Goal: Information Seeking & Learning: Check status

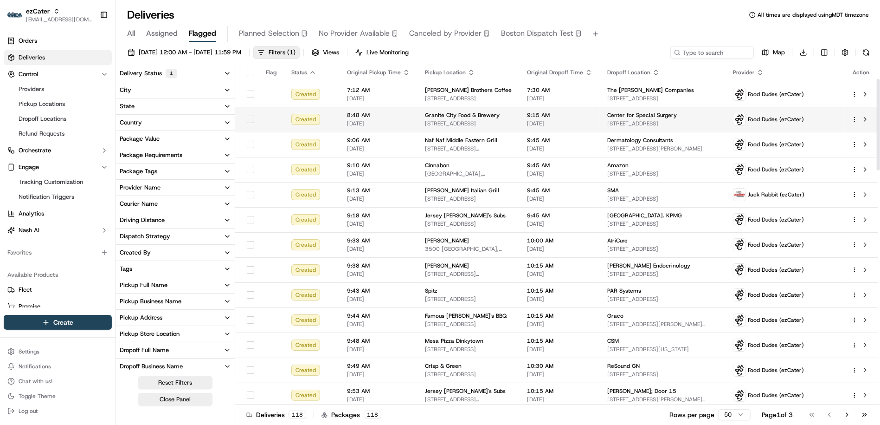
scroll to position [58, 0]
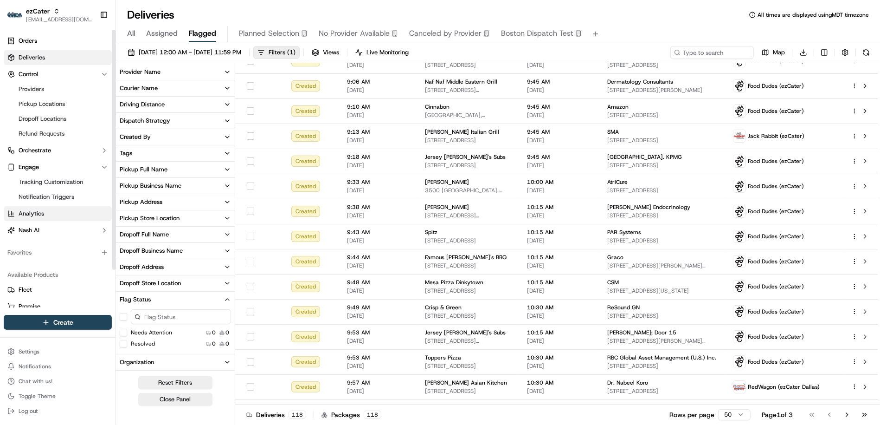
click at [65, 213] on link "Analytics" at bounding box center [58, 213] width 108 height 15
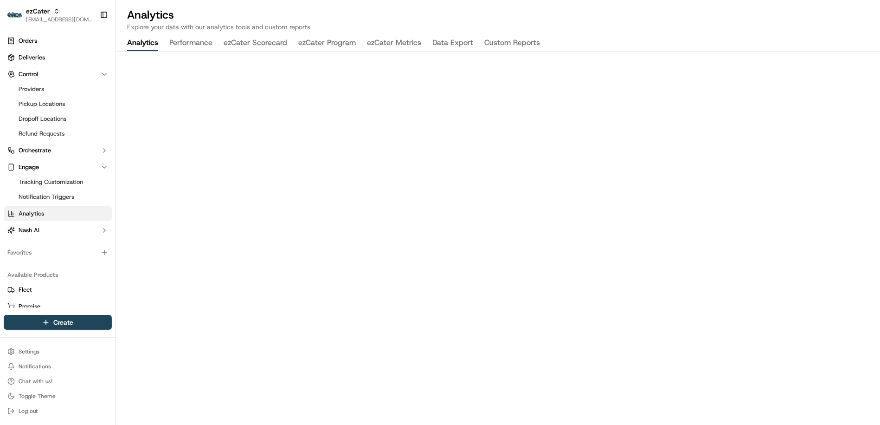
click at [329, 46] on button "ezCater Program" at bounding box center [327, 43] width 58 height 16
click at [264, 43] on button "ezCater Scorecard" at bounding box center [256, 43] width 64 height 16
click at [404, 45] on button "ezCater Metrics" at bounding box center [394, 43] width 54 height 16
click at [70, 56] on link "Deliveries" at bounding box center [58, 57] width 108 height 15
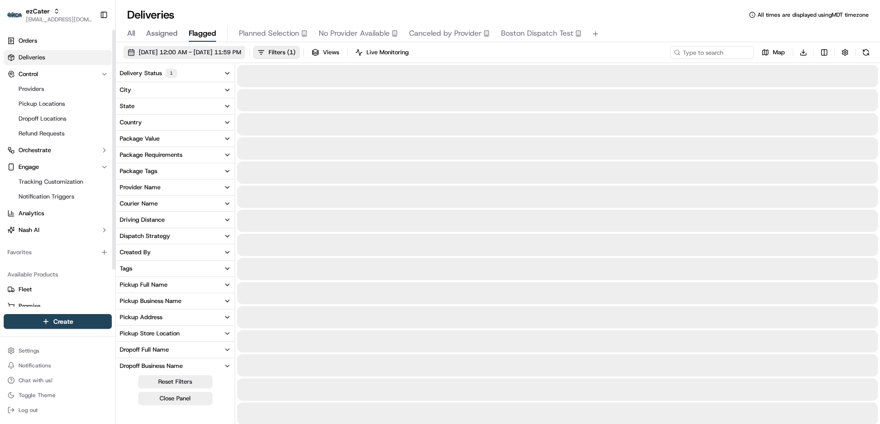
click at [210, 46] on button "09/22/2025 12:00 AM - 09/28/2025 11:59 PM" at bounding box center [184, 52] width 122 height 13
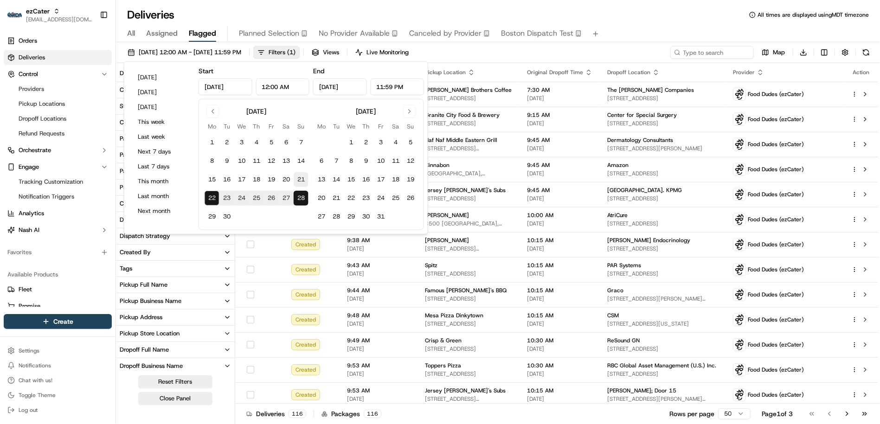
click at [299, 183] on button "21" at bounding box center [301, 179] width 15 height 15
type input "Sep 21, 2025"
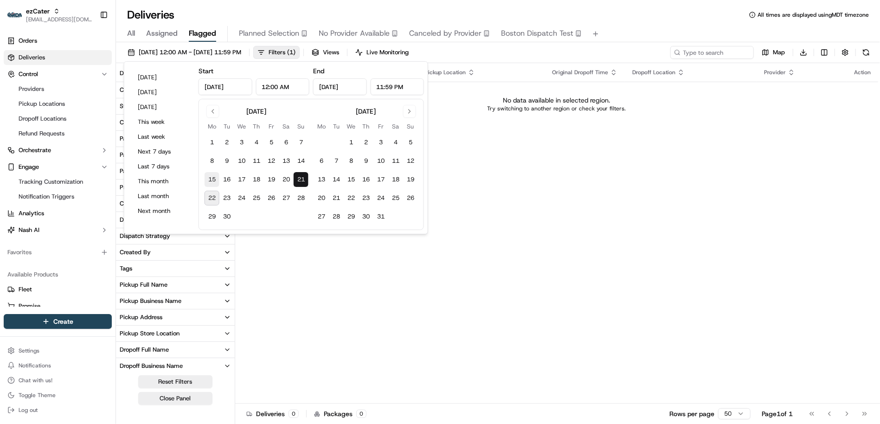
click at [214, 180] on button "15" at bounding box center [212, 179] width 15 height 15
type input "Sep 15, 2025"
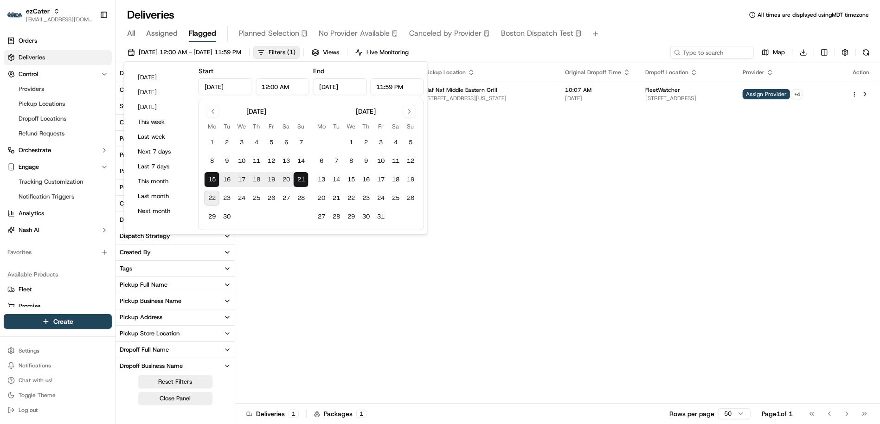
click at [709, 61] on div "09/15/2025 12:00 AM - 09/21/2025 11:59 PM Filters ( 1 ) Views Live Monitoring M…" at bounding box center [498, 54] width 764 height 17
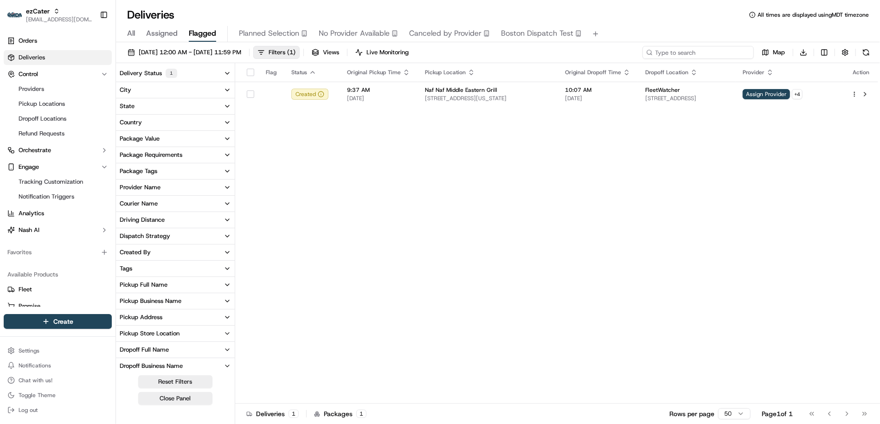
click at [708, 54] on input at bounding box center [698, 52] width 111 height 13
paste input "tsk_GNS7HK3WjLjed8Vfgrheko"
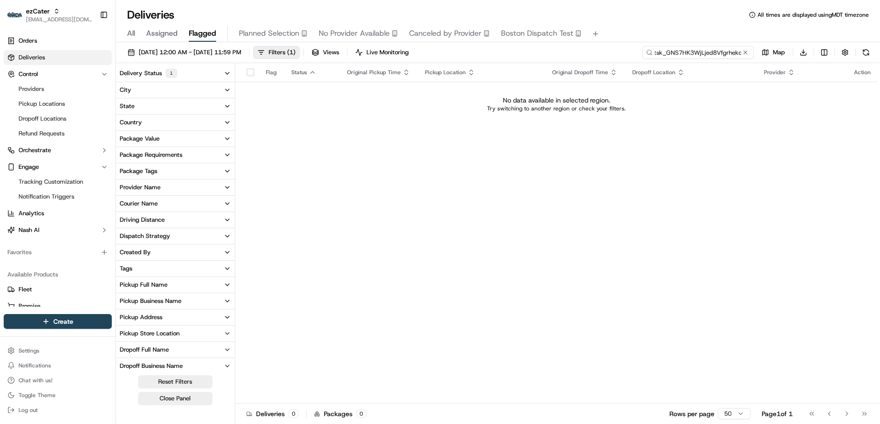
type input "tsk_GNS7HK3WjLjed8Vfgrheko"
click at [745, 52] on button at bounding box center [745, 52] width 9 height 9
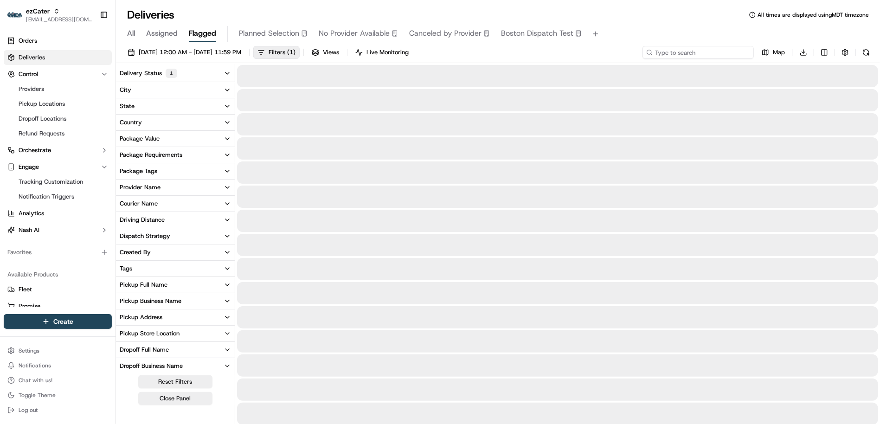
click at [728, 52] on input at bounding box center [698, 52] width 111 height 13
paste input "cfg_QjVVevy5HDpoigTEh32zdX"
type input "cfg_QjVVevy5HDpoigTEh32zdX"
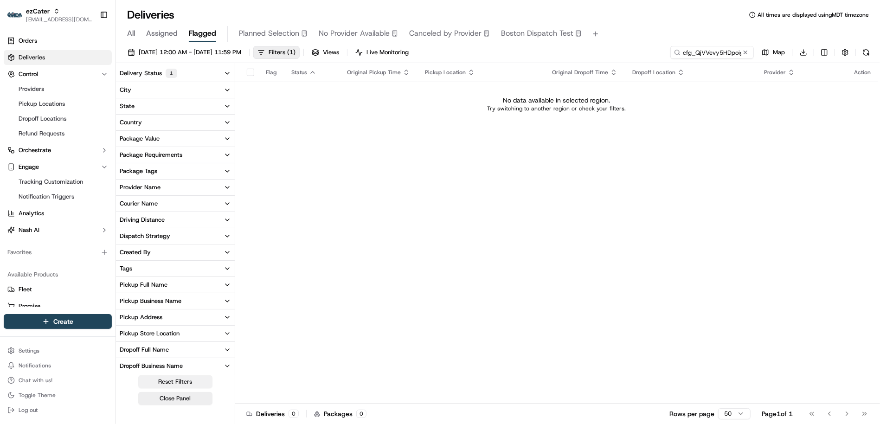
click at [184, 386] on button "Reset Filters" at bounding box center [175, 381] width 74 height 13
click at [175, 399] on button "Close Panel" at bounding box center [175, 398] width 74 height 13
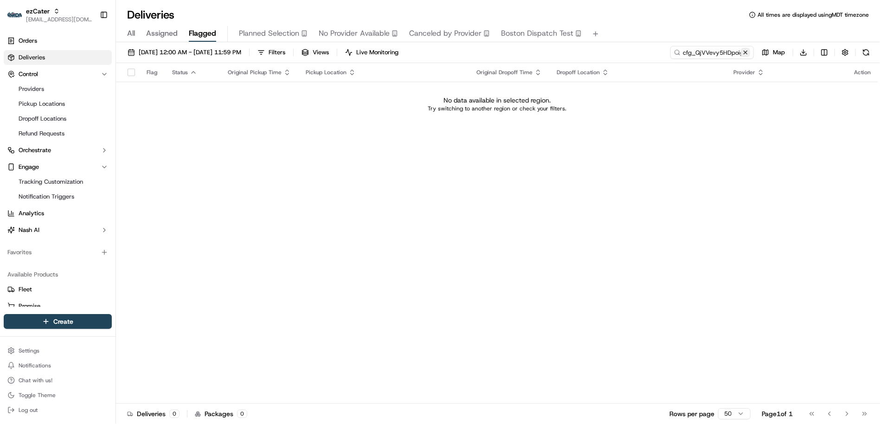
click at [747, 52] on button at bounding box center [745, 52] width 9 height 9
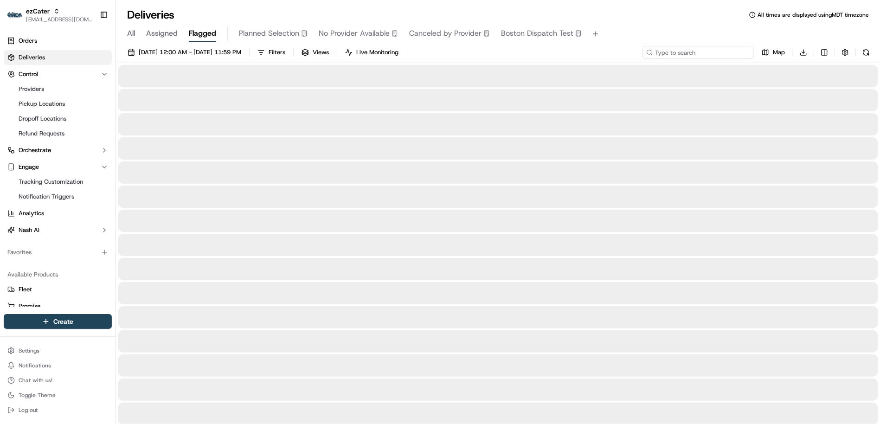
click at [747, 52] on input at bounding box center [698, 52] width 111 height 13
click at [718, 50] on input at bounding box center [698, 52] width 111 height 13
paste input "tsk_GNS7HK3WjLjed8Vfgrheko"
type input "tsk_GNS7HK3WjLjed8Vfgrheko"
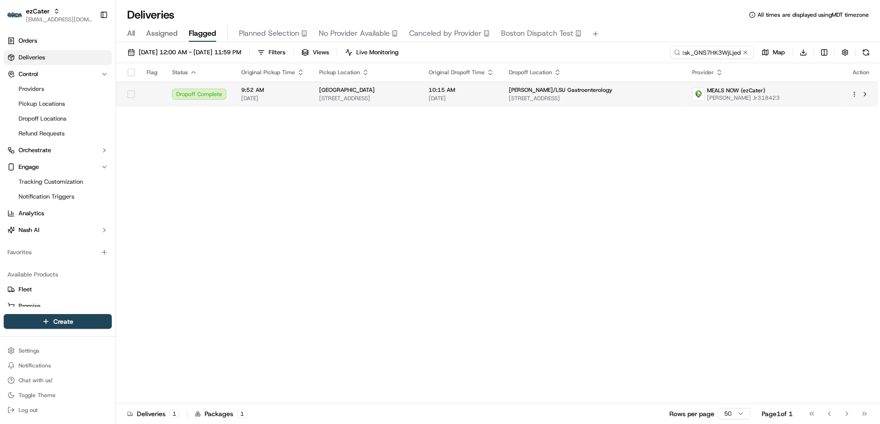
click at [654, 92] on div "Ochsner/LSU Gastroenterology" at bounding box center [593, 89] width 168 height 7
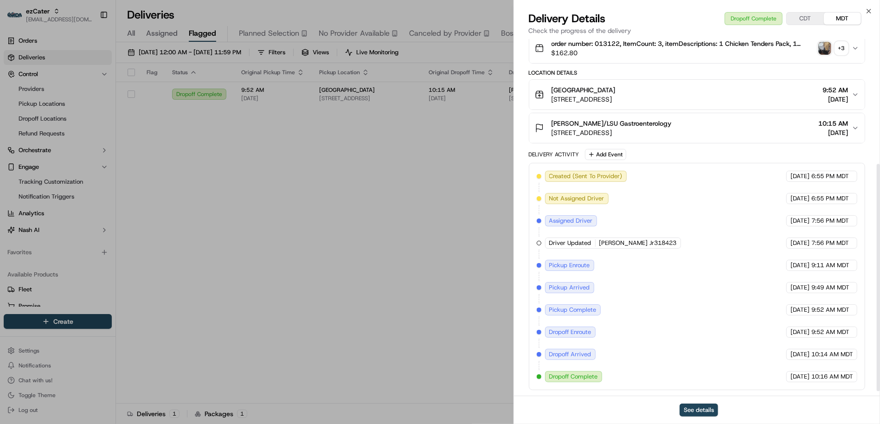
scroll to position [185, 0]
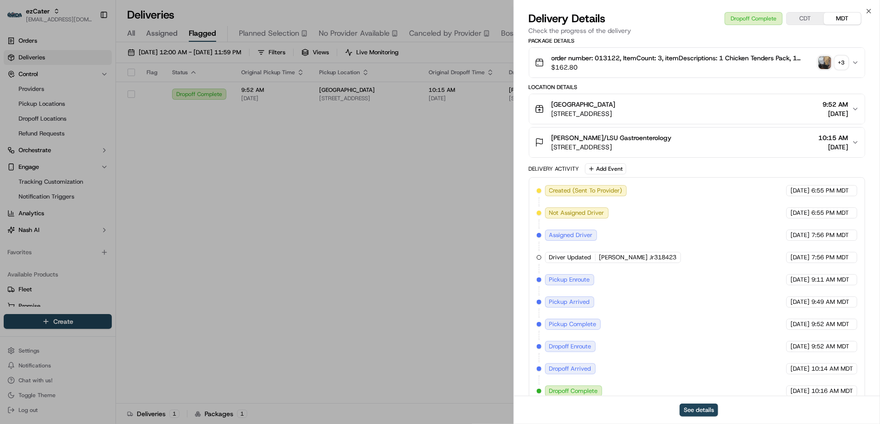
click at [608, 56] on span "order number: 013122, ItemCount: 3, itemDescriptions: 1 Chicken Tenders Pack, 1…" at bounding box center [683, 57] width 263 height 9
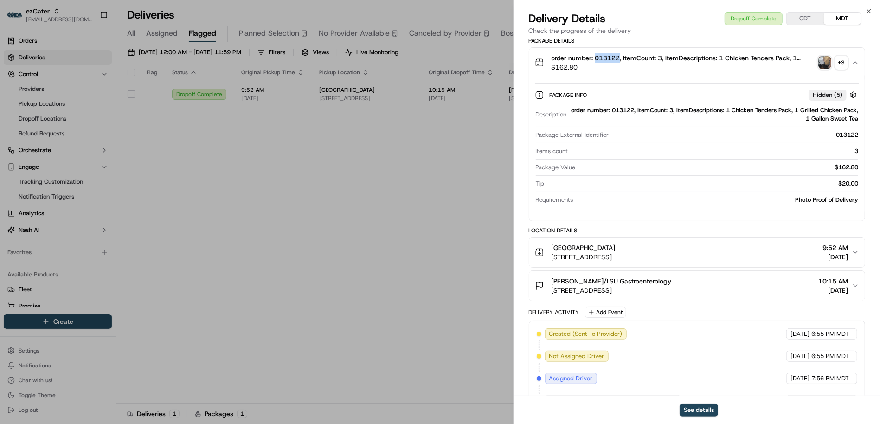
click at [608, 56] on span "order number: 013122, ItemCount: 3, itemDescriptions: 1 Chicken Tenders Pack, 1…" at bounding box center [683, 57] width 263 height 9
copy span "013122"
click at [869, 9] on icon "button" at bounding box center [868, 10] width 7 height 7
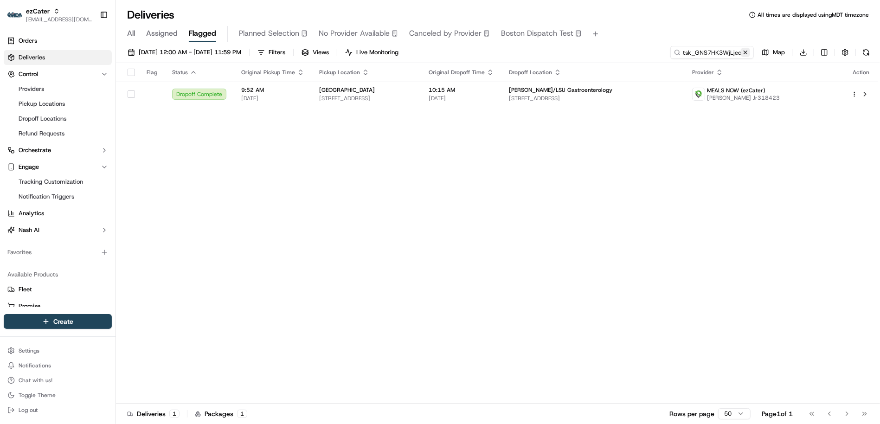
click at [745, 50] on button at bounding box center [745, 52] width 9 height 9
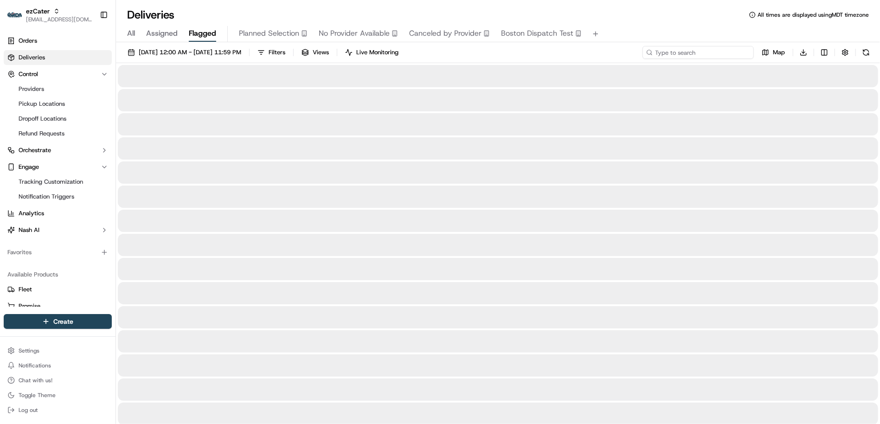
click at [733, 50] on input at bounding box center [698, 52] width 111 height 13
paste input "tsk_3qsA9wVaggtzyy4cH3LDHF"
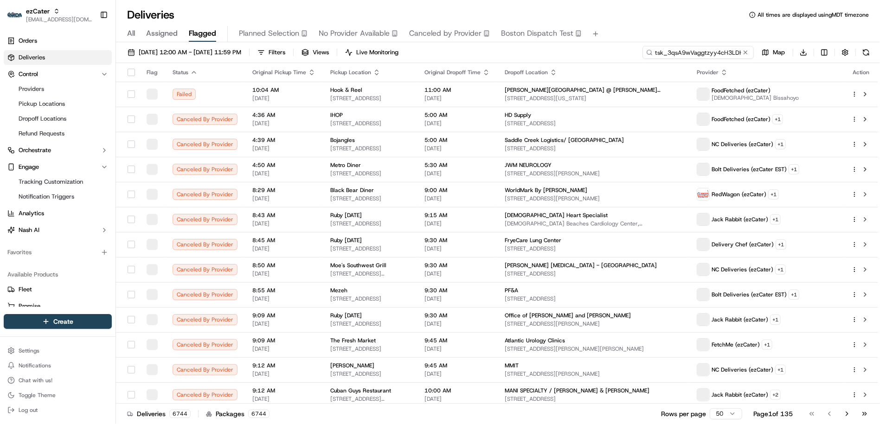
scroll to position [0, 6]
type input "tsk_3qsA9wVaggtzyy4cH3LDHF"
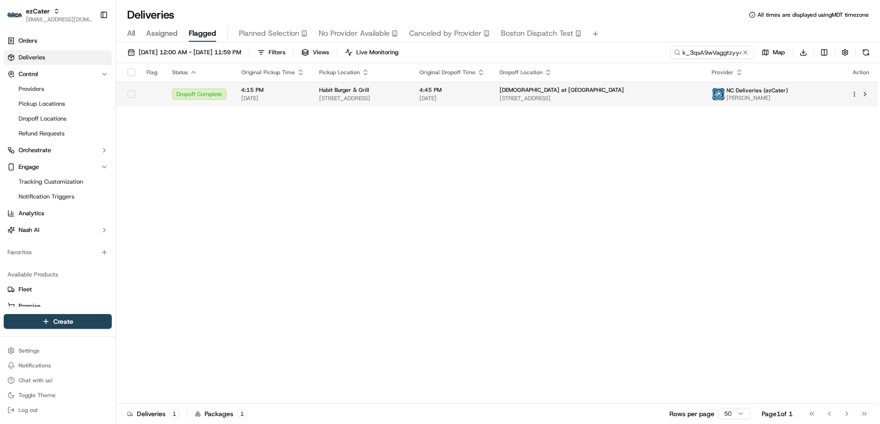
click at [485, 99] on span "[DATE]" at bounding box center [451, 98] width 65 height 7
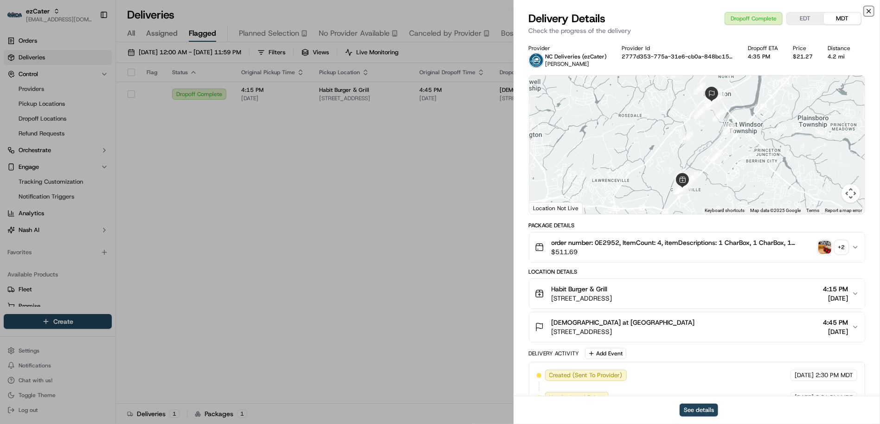
click at [870, 11] on icon "button" at bounding box center [868, 10] width 7 height 7
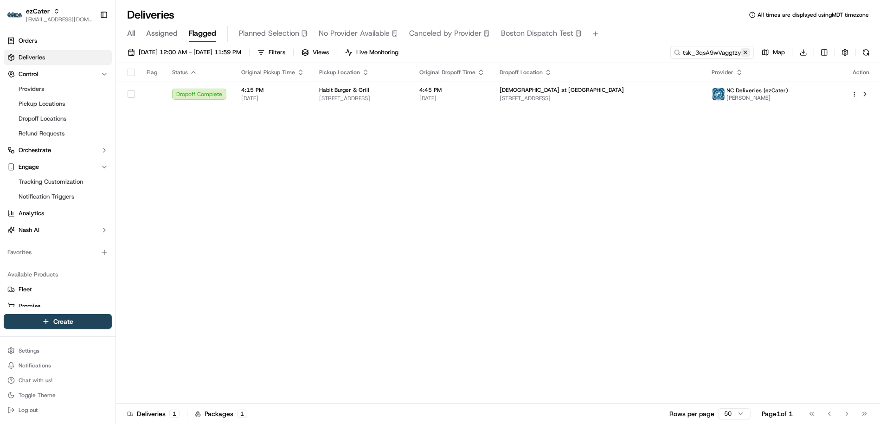
click at [745, 52] on button at bounding box center [745, 52] width 9 height 9
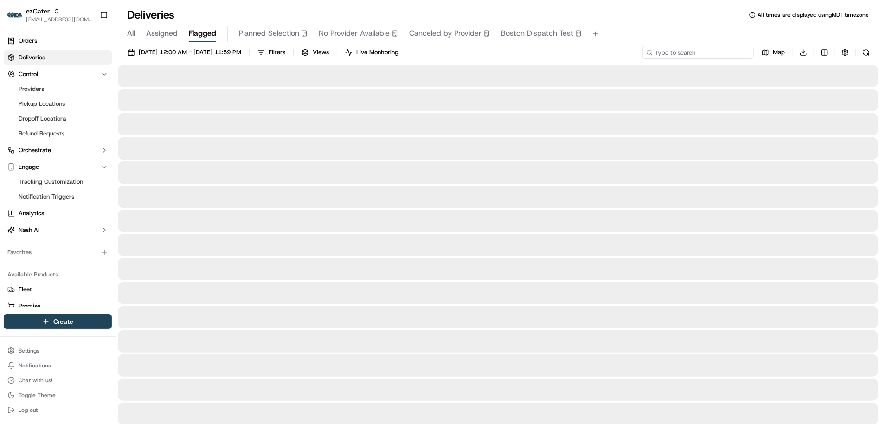
click at [704, 52] on input at bounding box center [698, 52] width 111 height 13
paste input "cfg_U8fxzehGVxsHm7cePdhh3t"
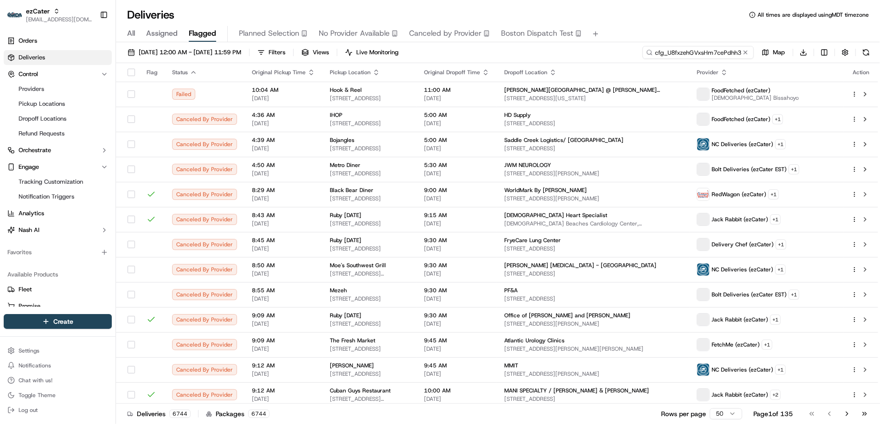
scroll to position [0, 4]
type input "cfg_U8fxzehGVxsHm7cePdhh3t"
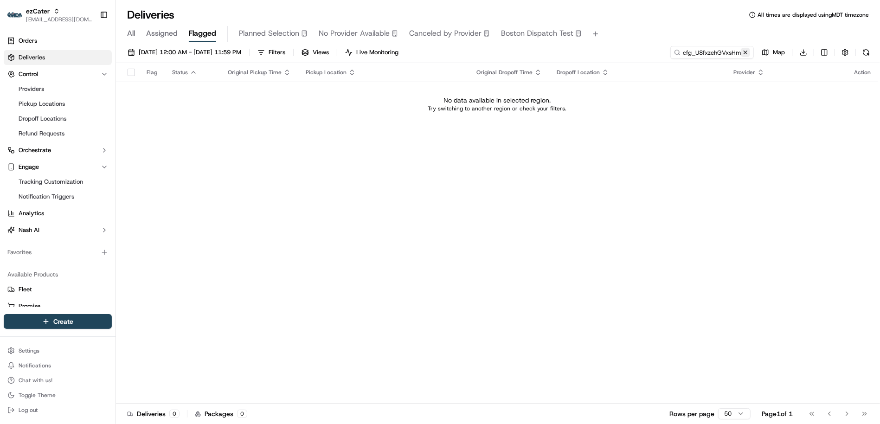
click at [748, 54] on button at bounding box center [745, 52] width 9 height 9
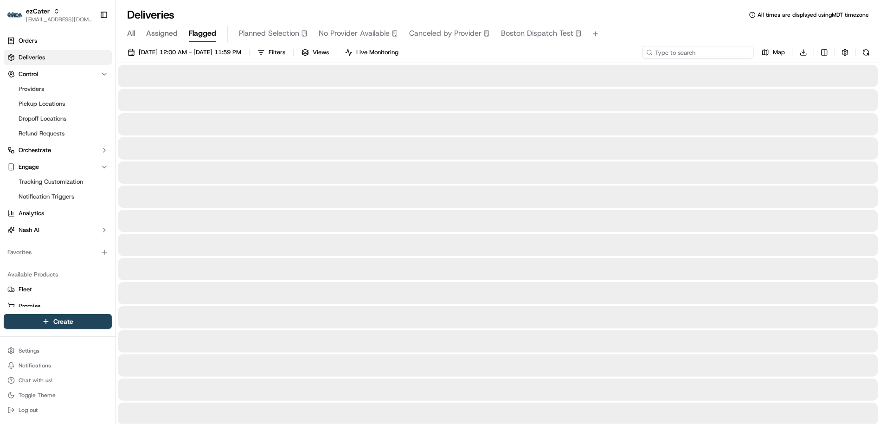
click at [720, 52] on input at bounding box center [698, 52] width 111 height 13
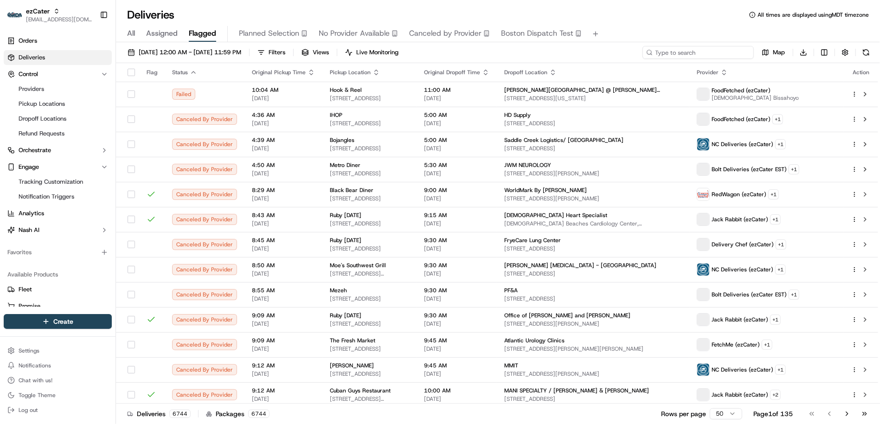
paste input "tsk_hA5staeLfDobZ9Vurq7BHr"
type input "tsk_hA5staeLfDobZ9Vurq7BHr"
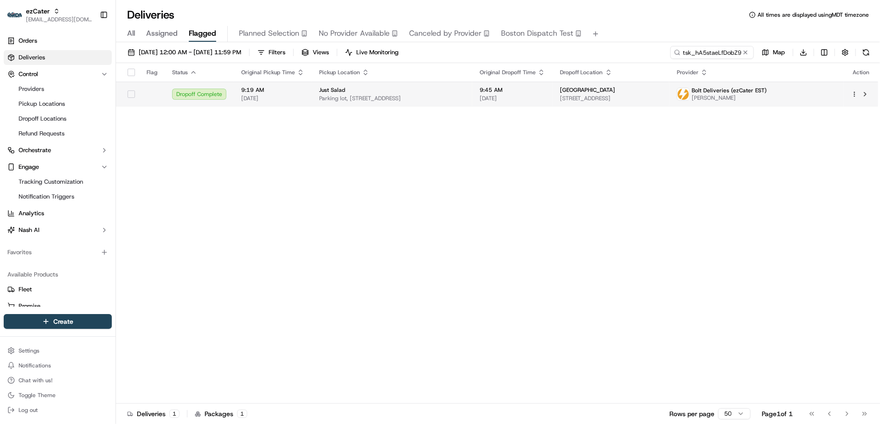
click at [465, 94] on div "Just Salad Parking lot, 221 N Hiatus Rd #108, Pembroke Pines, FL 33026, USA" at bounding box center [392, 94] width 146 height 16
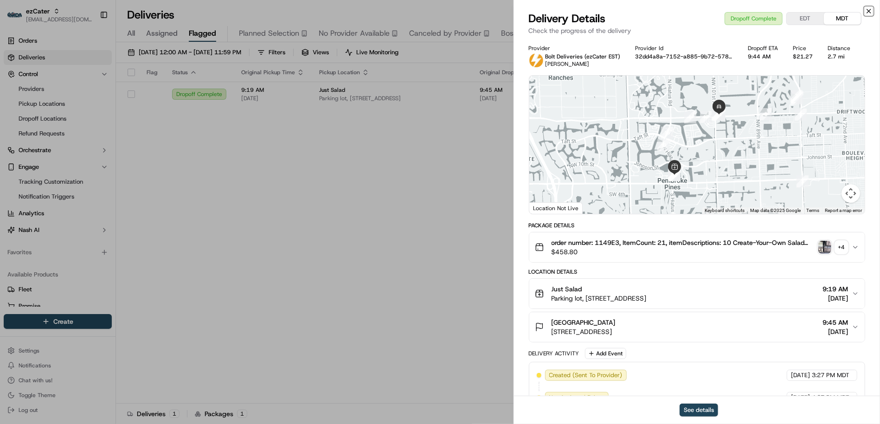
click at [866, 12] on icon "button" at bounding box center [868, 10] width 7 height 7
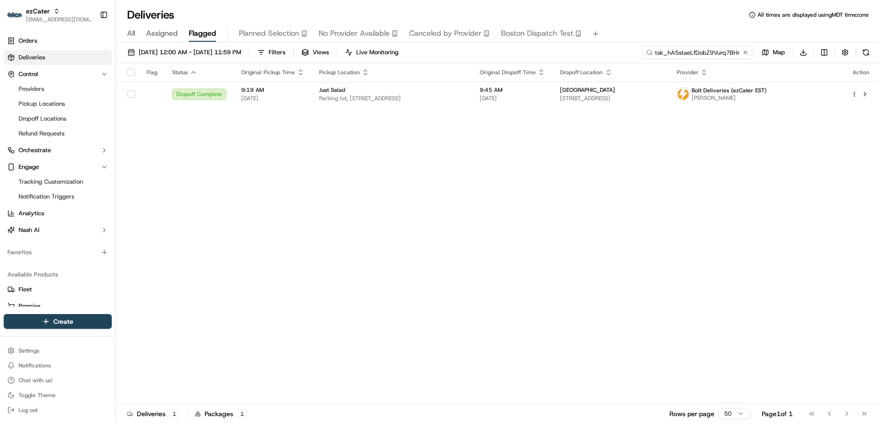
click at [751, 50] on input "tsk_hA5staeLfDobZ9Vurq7BHr" at bounding box center [698, 52] width 111 height 13
click at [745, 50] on button at bounding box center [745, 52] width 9 height 9
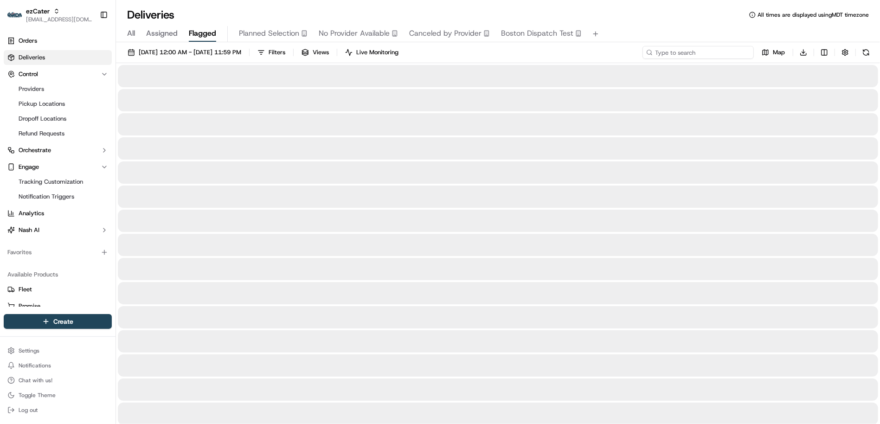
click at [723, 50] on input at bounding box center [698, 52] width 111 height 13
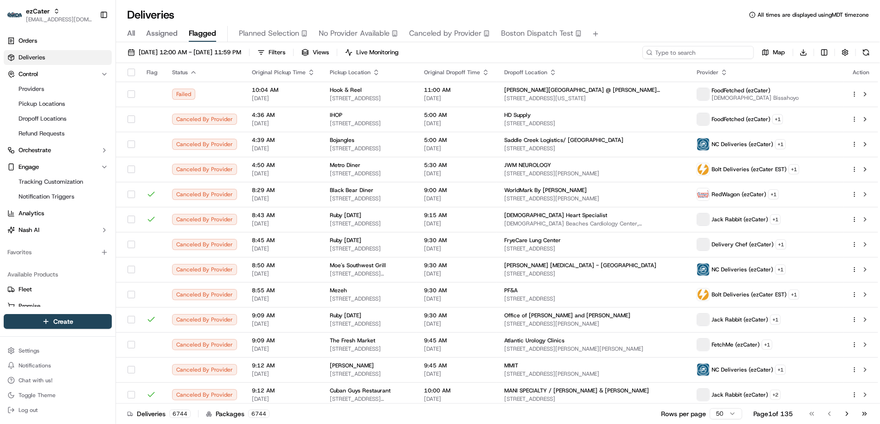
paste input "tsk_byuKtS6m7wVdgUTBGjtZxE"
type input "tsk_byuKtS6m7wVdgUTBGjtZxE"
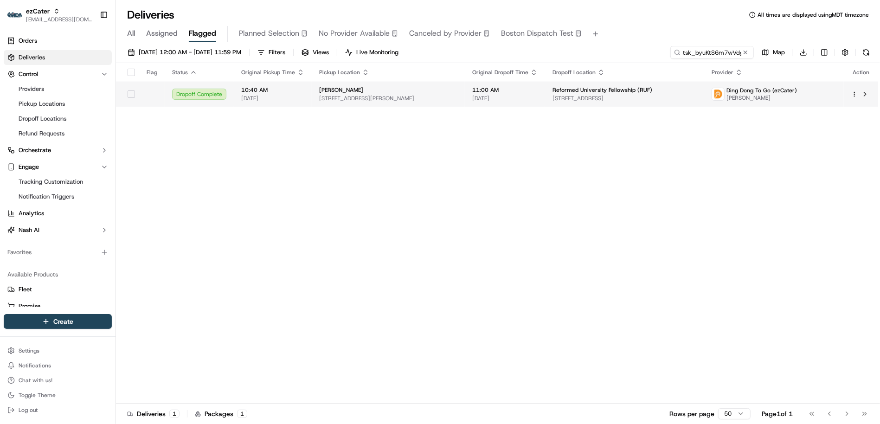
click at [437, 89] on div "Guzman y Gomez" at bounding box center [388, 89] width 138 height 7
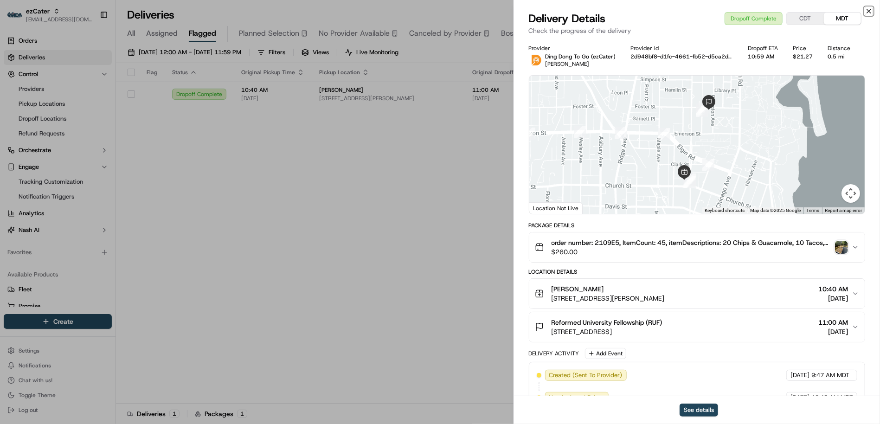
click at [872, 14] on icon "button" at bounding box center [868, 10] width 7 height 7
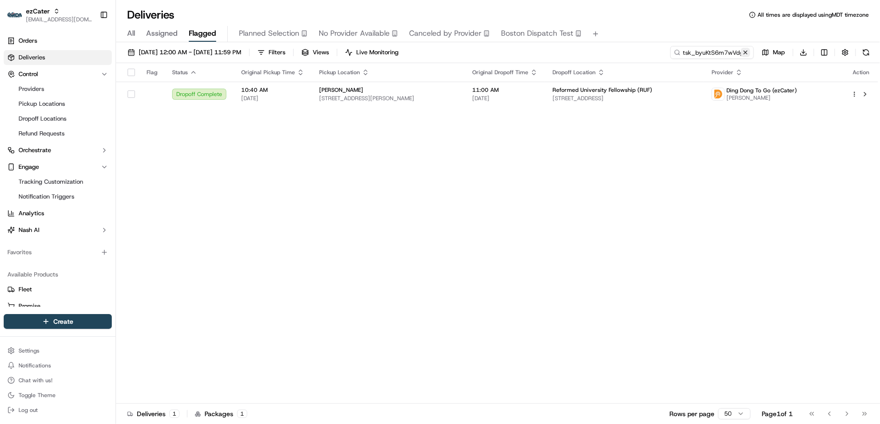
click at [748, 56] on button at bounding box center [745, 52] width 9 height 9
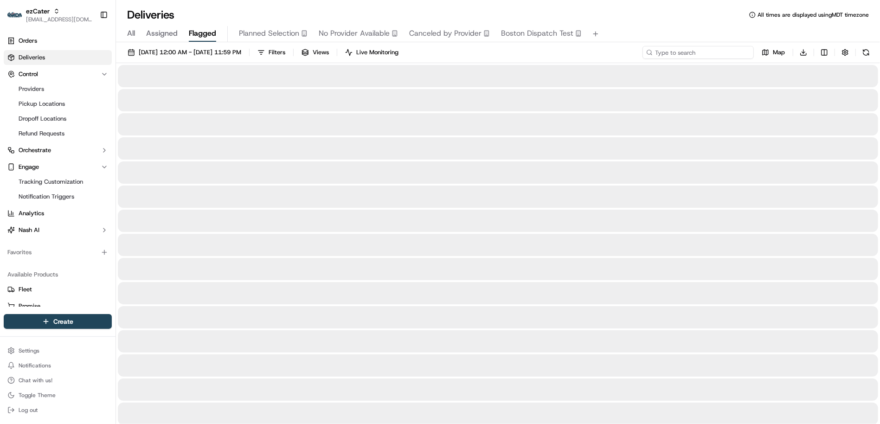
click at [727, 54] on input at bounding box center [698, 52] width 111 height 13
paste input "tsk_9QtieUZQLjYvx9i3y3NQuh"
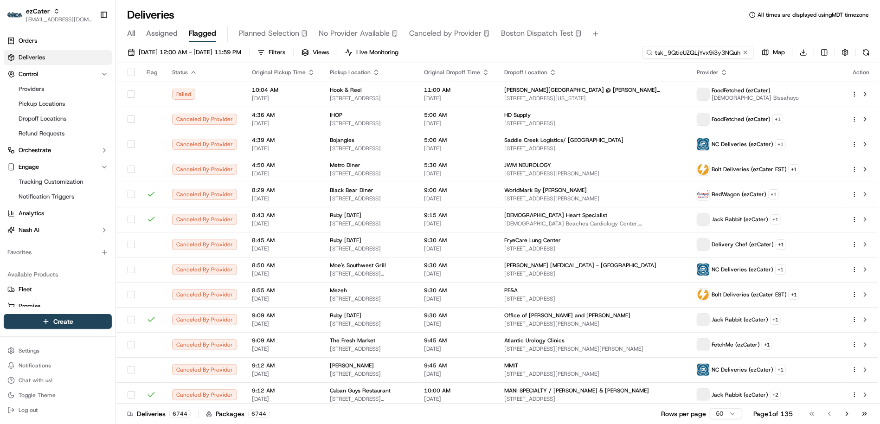
type input "tsk_9QtieUZQLjYvx9i3y3NQuh"
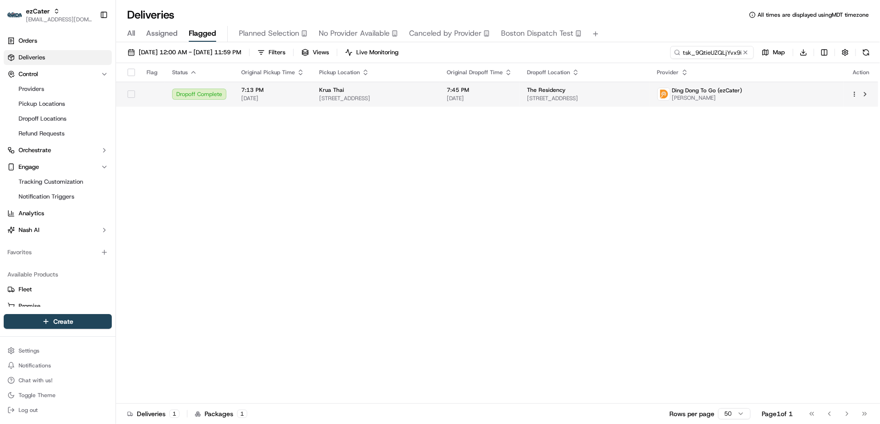
click at [432, 92] on div "Krua Thai" at bounding box center [375, 89] width 113 height 7
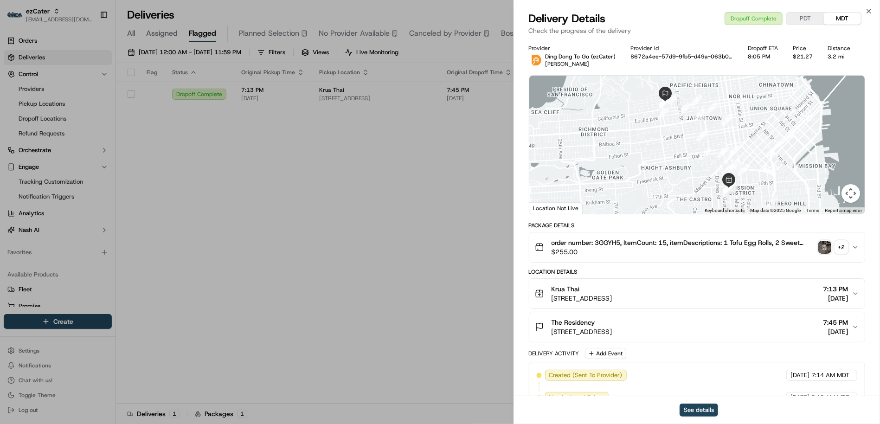
click at [609, 242] on span "order number: 3GGYH5, ItemCount: 15, itemDescriptions: 1 Tofu Egg Rolls, 2 Swee…" at bounding box center [683, 242] width 263 height 9
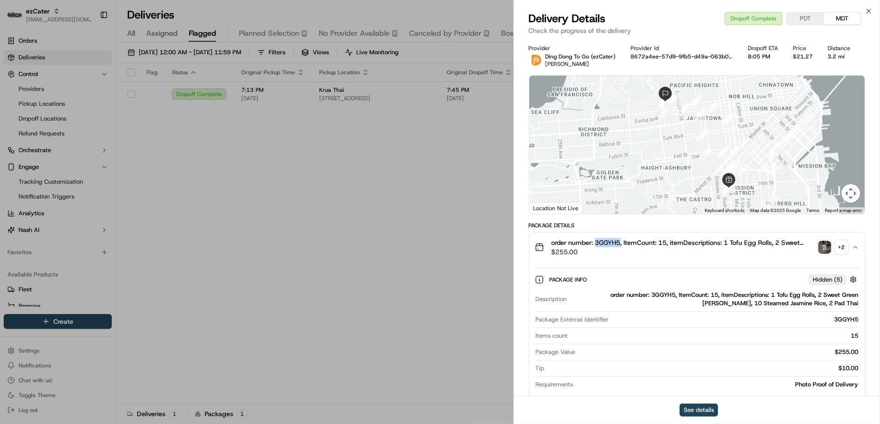
click at [609, 242] on span "order number: 3GGYH5, ItemCount: 15, itemDescriptions: 1 Tofu Egg Rolls, 2 Swee…" at bounding box center [683, 242] width 263 height 9
copy span "3GGYH5"
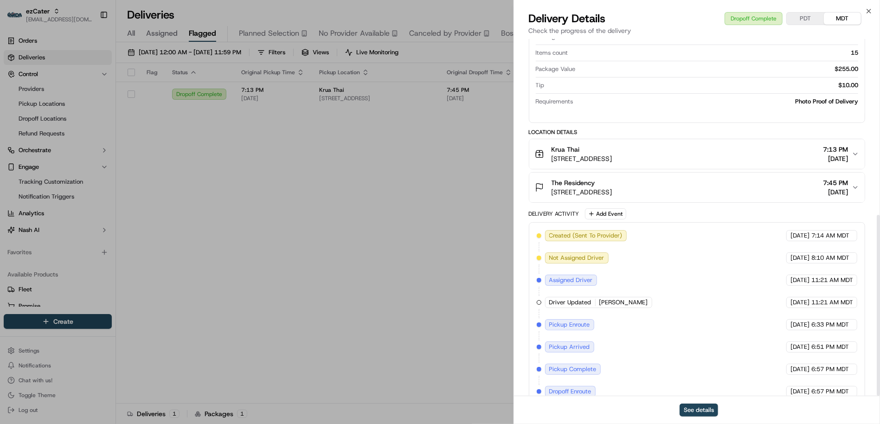
scroll to position [347, 0]
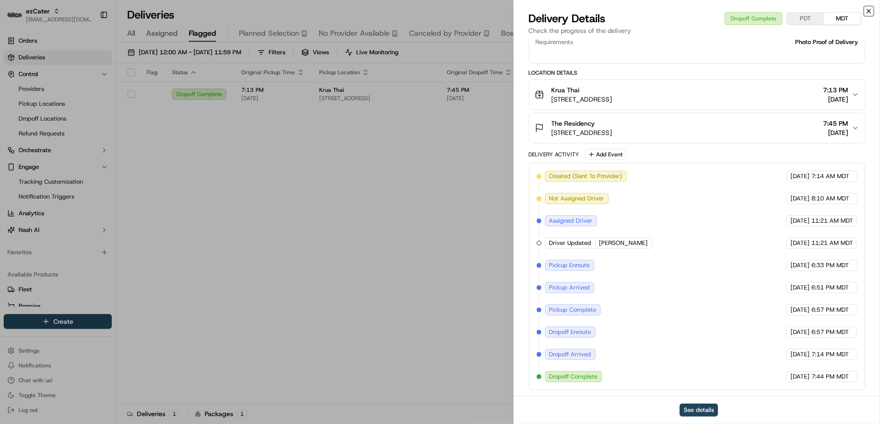
click at [869, 13] on icon "button" at bounding box center [868, 10] width 7 height 7
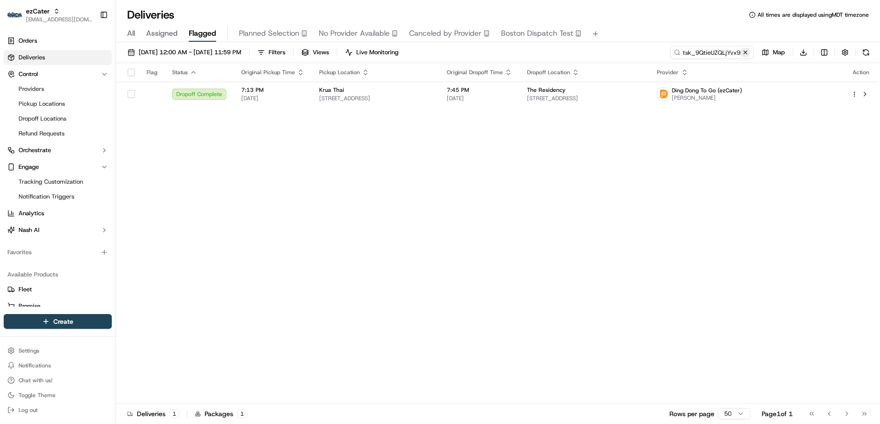
click at [746, 54] on button at bounding box center [745, 52] width 9 height 9
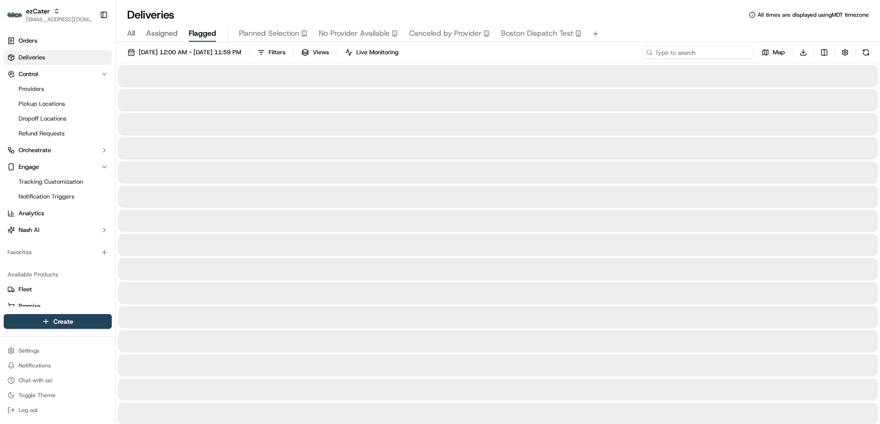
click at [728, 52] on input at bounding box center [698, 52] width 111 height 13
paste input "tsk_2xBt2LqxxR9GCMh6w6NuaL"
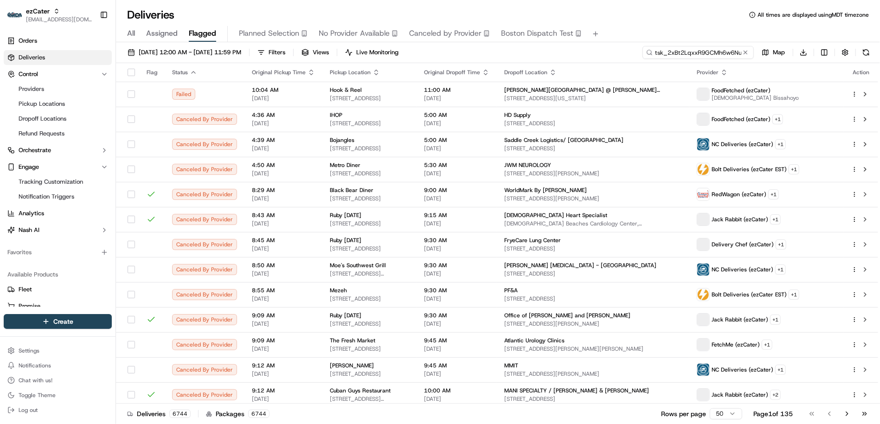
scroll to position [0, 8]
type input "tsk_2xBt2LqxxR9GCMh6w6NuaL"
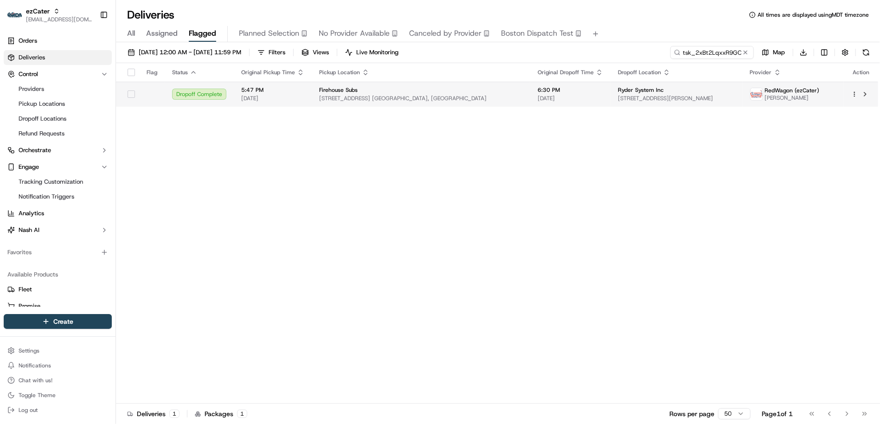
click at [357, 91] on div "Firehouse Subs" at bounding box center [421, 89] width 204 height 7
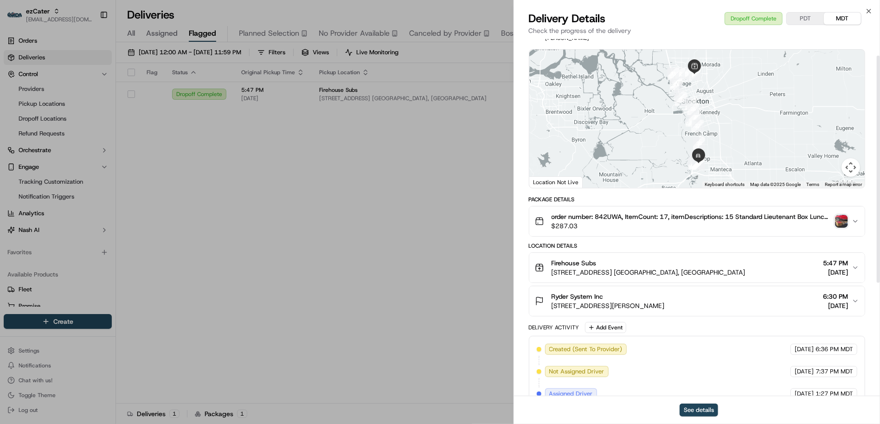
scroll to position [30, 0]
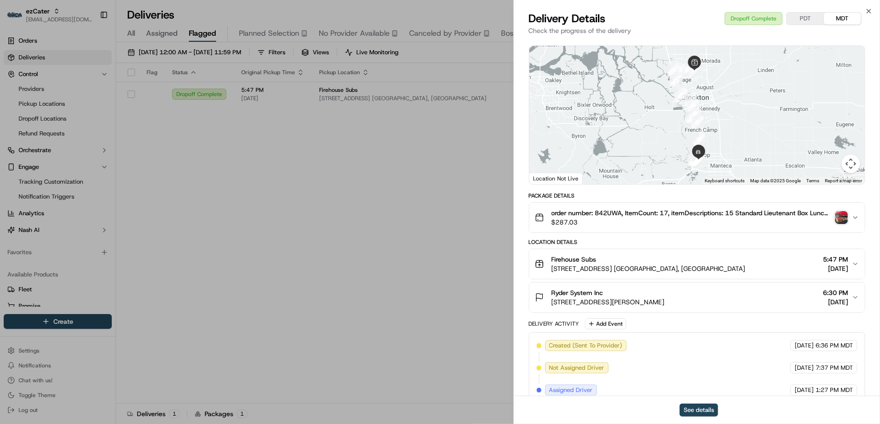
click at [607, 212] on span "order number: 842UWA, ItemCount: 17, itemDescriptions: 15 Standard Lieutenant B…" at bounding box center [692, 212] width 280 height 9
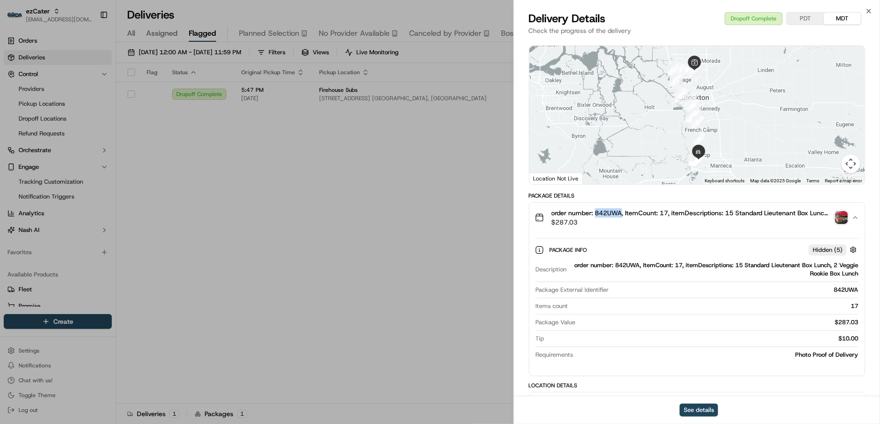
copy span "842UWA"
click at [869, 9] on icon "button" at bounding box center [868, 10] width 7 height 7
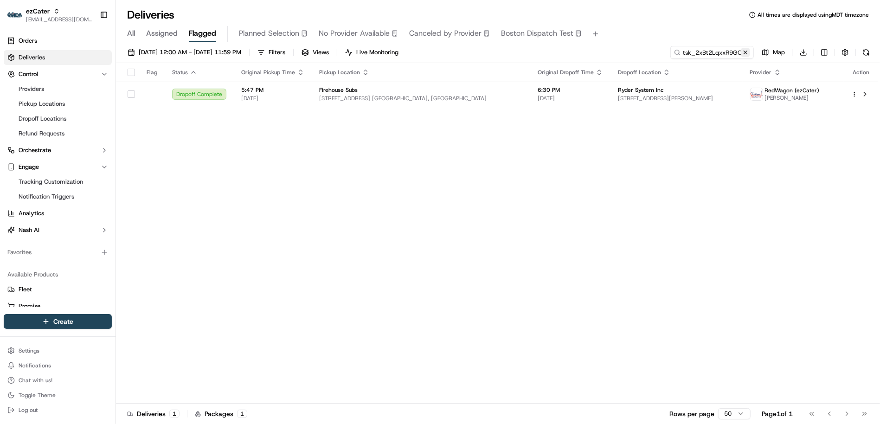
click at [749, 53] on button at bounding box center [745, 52] width 9 height 9
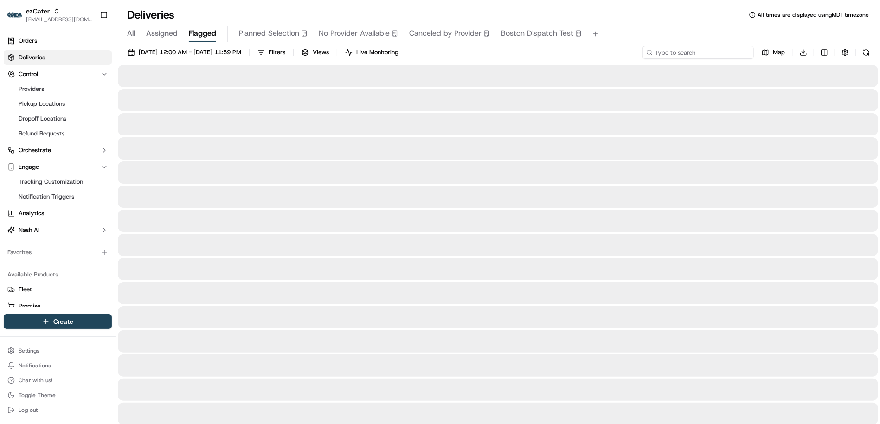
click at [728, 52] on input at bounding box center [698, 52] width 111 height 13
paste input "tsk_HcPSdxLGrsvbPKvZuajj4m"
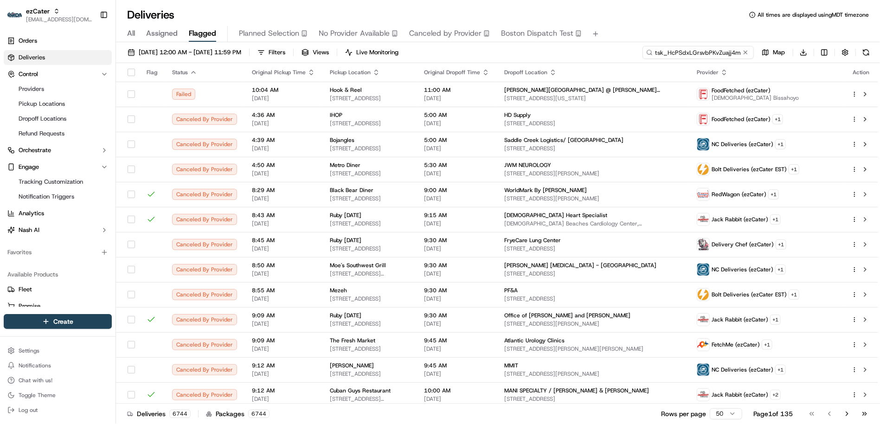
type input "tsk_HcPSdxLGrsvbPKvZuajj4m"
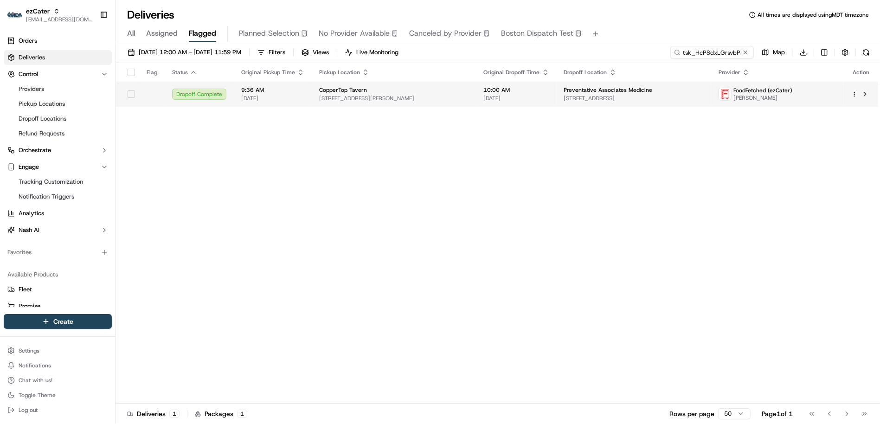
click at [324, 90] on span "CopperTop Tavern" at bounding box center [343, 89] width 48 height 7
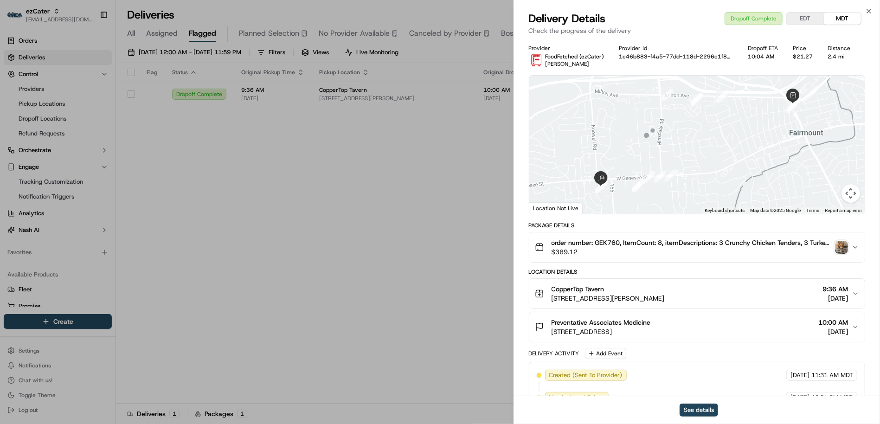
click at [615, 243] on span "order number: GEK760, ItemCount: 8, itemDescriptions: 3 Crunchy Chicken Tenders…" at bounding box center [692, 242] width 280 height 9
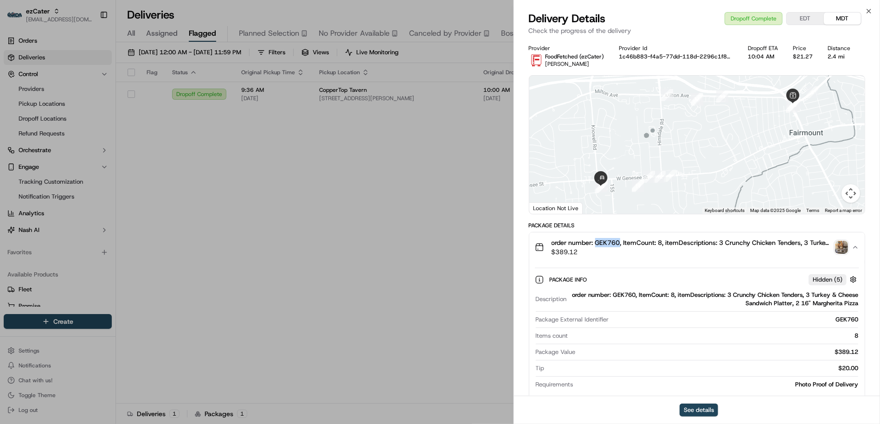
click at [615, 243] on span "order number: GEK760, ItemCount: 8, itemDescriptions: 3 Crunchy Chicken Tenders…" at bounding box center [692, 242] width 280 height 9
copy span "GEK760"
click at [871, 10] on icon "button" at bounding box center [868, 10] width 7 height 7
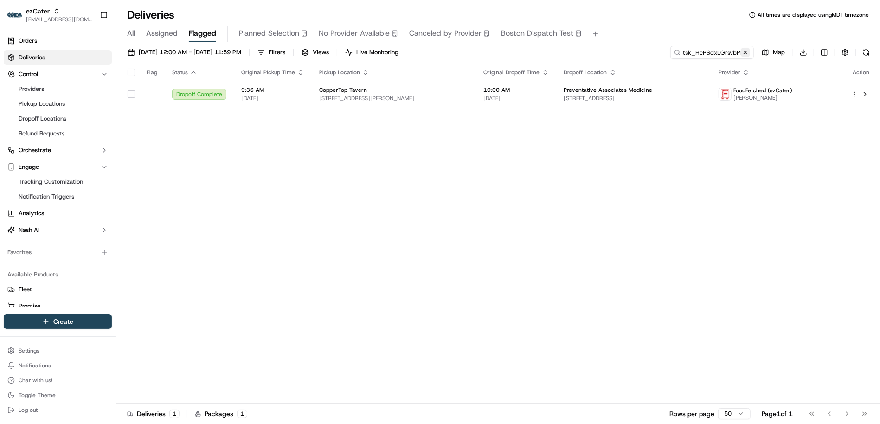
click at [745, 51] on button at bounding box center [745, 52] width 9 height 9
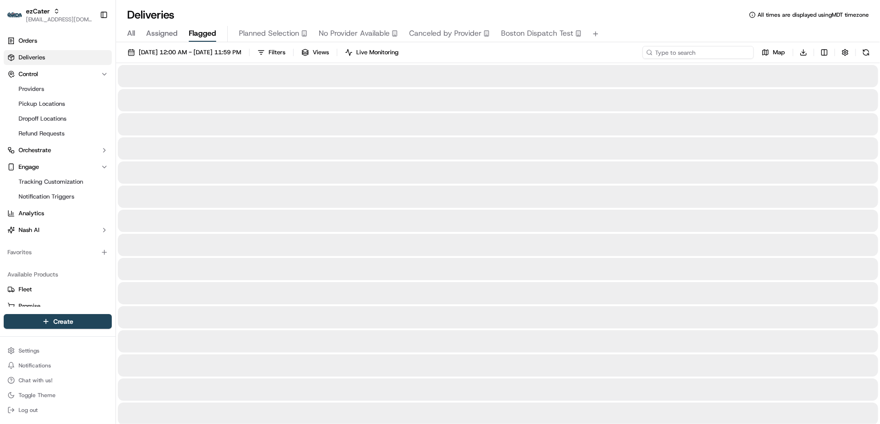
click at [727, 51] on input at bounding box center [698, 52] width 111 height 13
paste input "tsk_D7sGnxEFpESeV5gV6A5dJY"
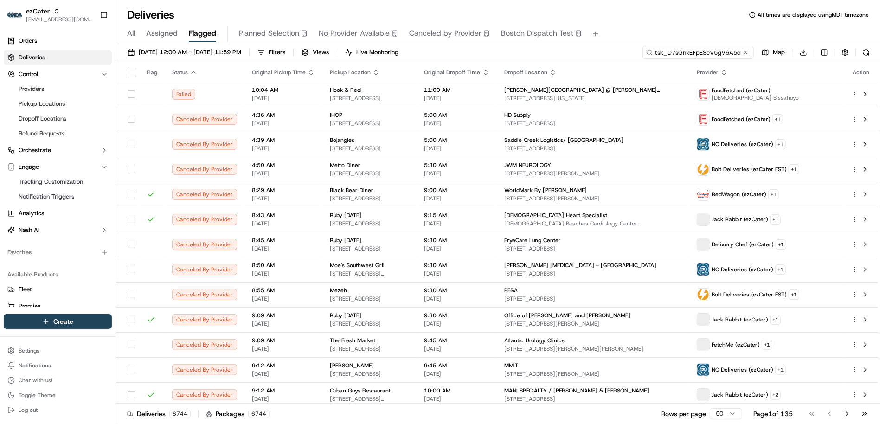
scroll to position [0, 6]
type input "tsk_D7sGnxEFpESeV5gV6A5dJY"
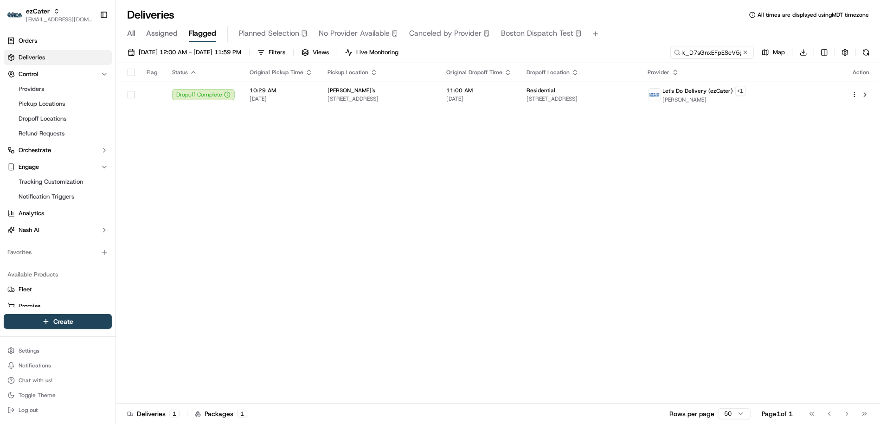
click at [422, 98] on span "2557 I 35 N Frontage Rd, New Braunfels, TX 78132, USA" at bounding box center [380, 98] width 104 height 7
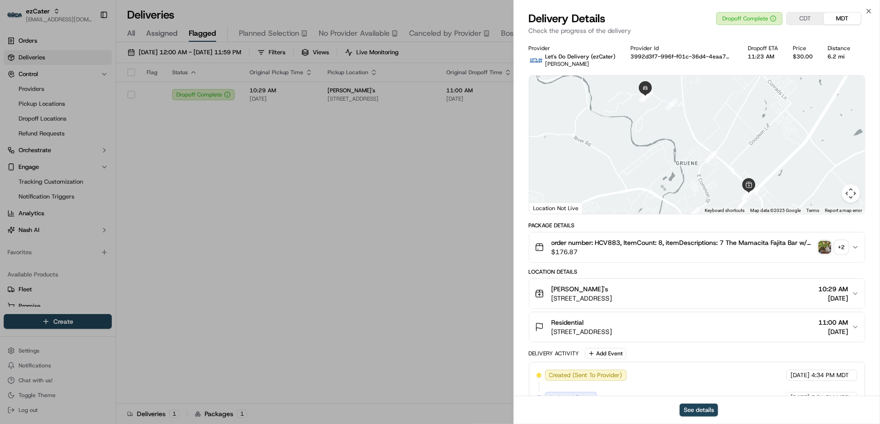
click at [602, 241] on span "order number: HCV883, ItemCount: 8, itemDescriptions: 7 The Mamacita Fajita Bar…" at bounding box center [683, 242] width 263 height 9
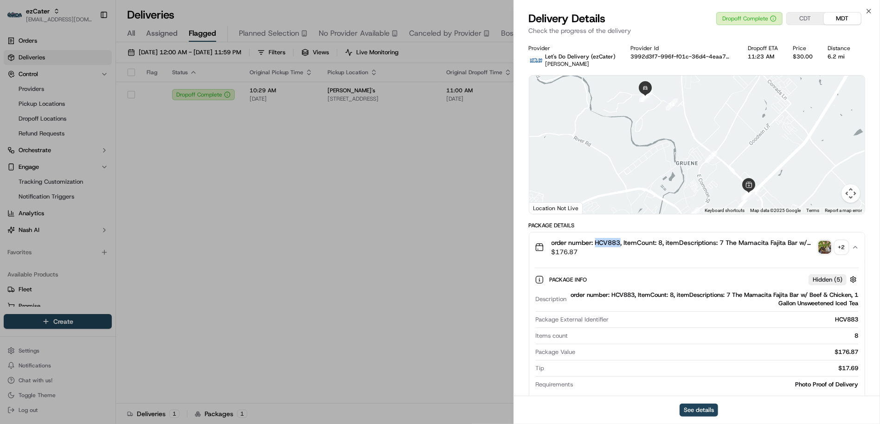
copy span "HCV883"
click at [868, 12] on icon "button" at bounding box center [869, 11] width 4 height 4
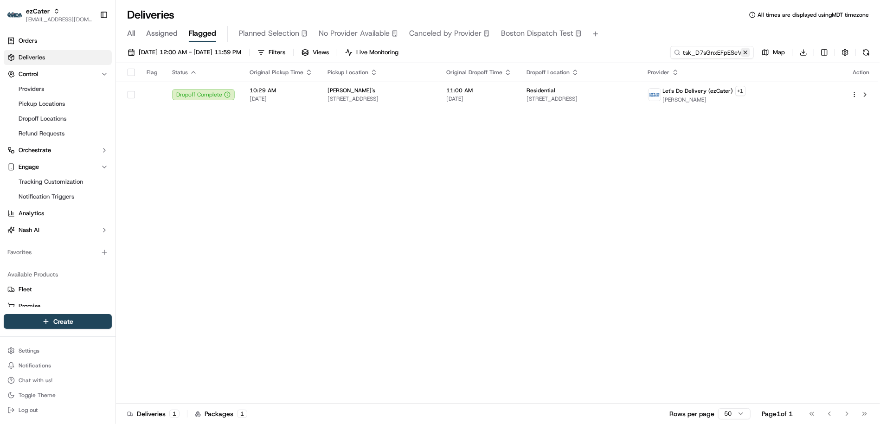
click at [747, 52] on button at bounding box center [745, 52] width 9 height 9
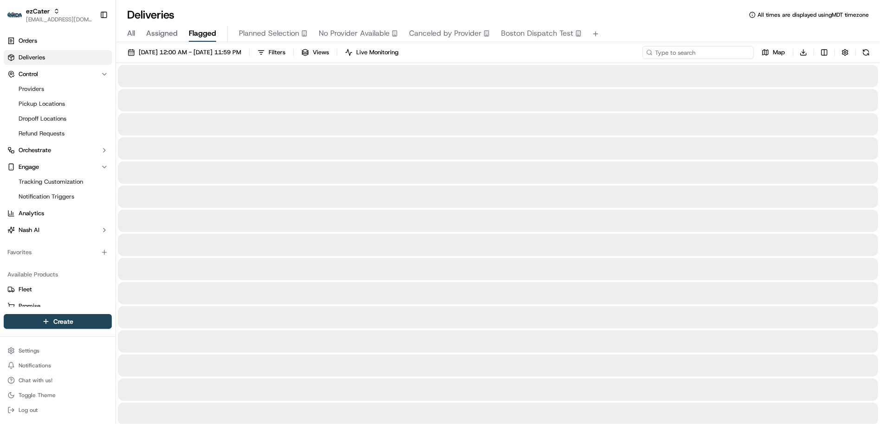
click at [724, 50] on input at bounding box center [698, 52] width 111 height 13
paste input "tsk_Qxzhmmauguz7rUQNGJnhsg"
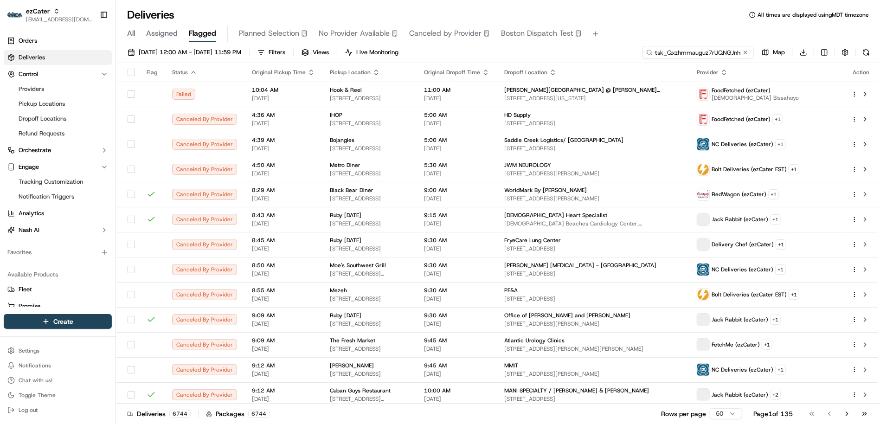
scroll to position [0, 6]
type input "tsk_Qxzhmmauguz7rUQNGJnhsg"
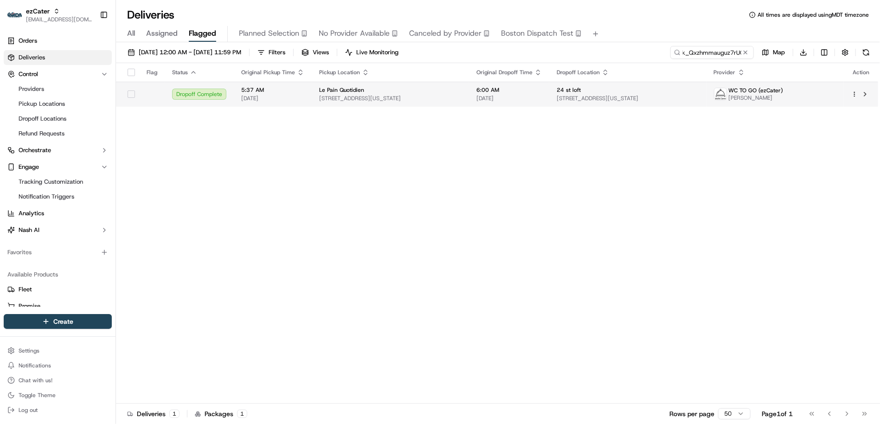
click at [312, 93] on td "Le Pain Quotidien 921 Broadway, New York, NY 10010, USA" at bounding box center [390, 94] width 157 height 25
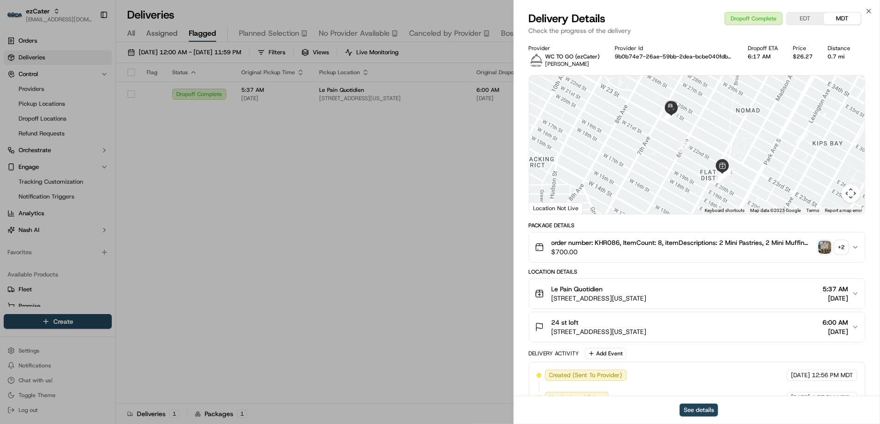
click at [604, 242] on span "order number: KHR086, ItemCount: 8, itemDescriptions: 2 Mini Pastries, 2 Mini M…" at bounding box center [683, 242] width 263 height 9
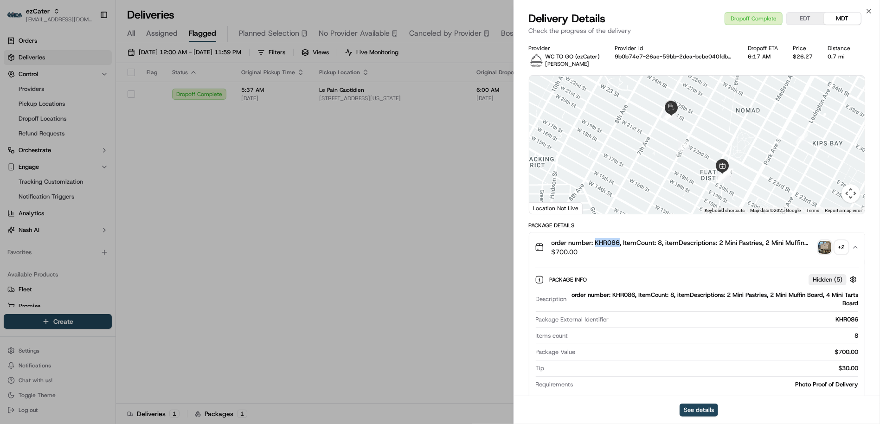
click at [604, 242] on span "order number: KHR086, ItemCount: 8, itemDescriptions: 2 Mini Pastries, 2 Mini M…" at bounding box center [683, 242] width 263 height 9
copy span "KHR086"
click at [869, 8] on icon "button" at bounding box center [868, 10] width 7 height 7
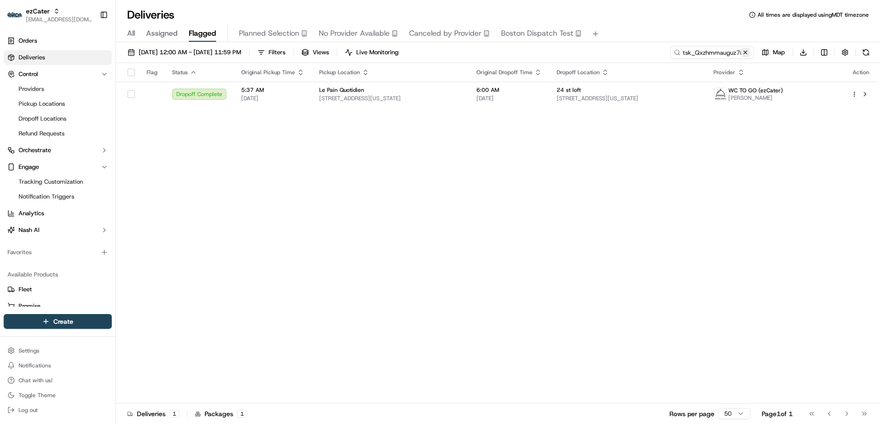
click at [747, 49] on button at bounding box center [745, 52] width 9 height 9
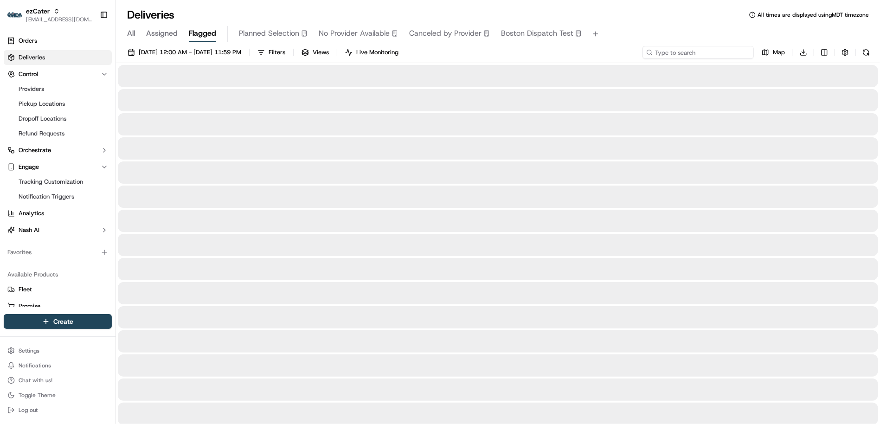
click at [715, 49] on input at bounding box center [698, 52] width 111 height 13
paste input "tsk_ifJ7YEXUqQMWVnn3rcjV4U"
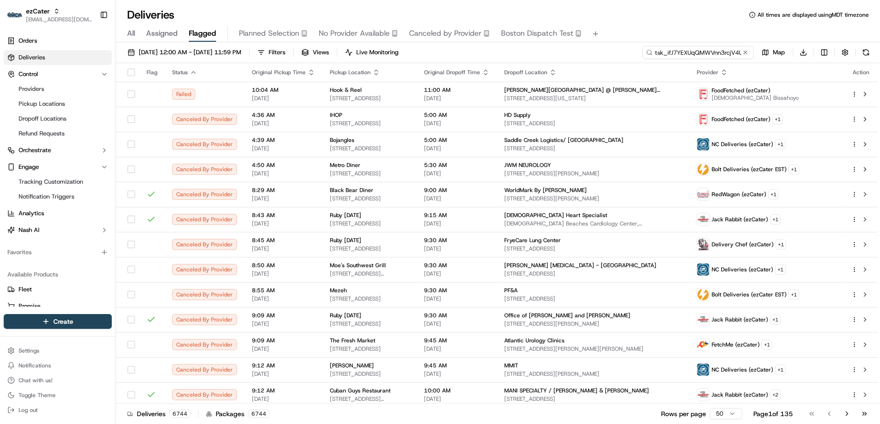
scroll to position [0, 3]
type input "tsk_ifJ7YEXUqQMWVnn3rcjV4U"
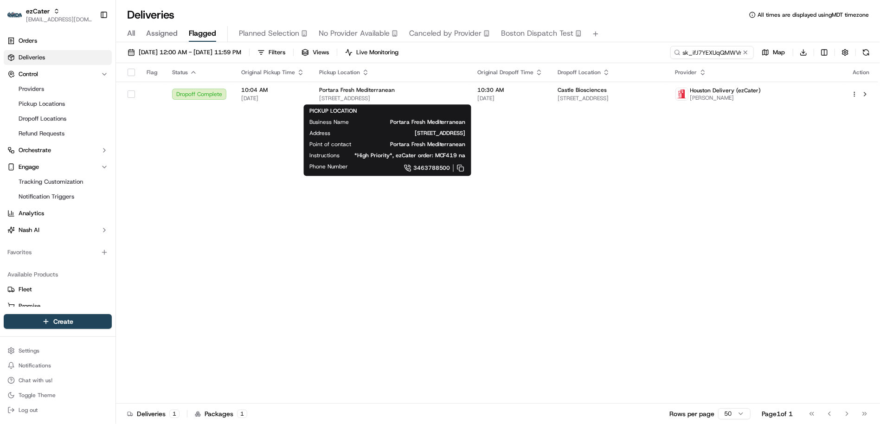
click at [323, 92] on span "Portara Fresh Mediterranean" at bounding box center [357, 89] width 76 height 7
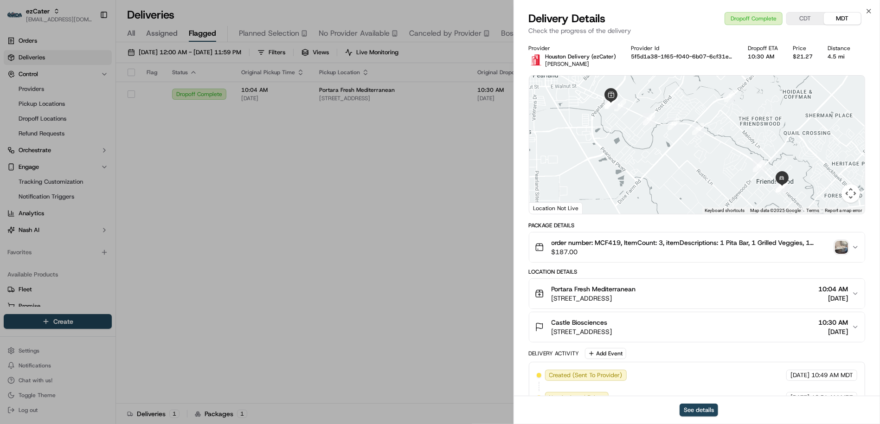
click at [608, 237] on button "order number: MCF419, ItemCount: 3, itemDescriptions: 1 Pita Bar, 1 Grilled Veg…" at bounding box center [696, 247] width 335 height 30
click at [607, 241] on span "order number: MCF419, ItemCount: 3, itemDescriptions: 1 Pita Bar, 1 Grilled Veg…" at bounding box center [692, 242] width 280 height 9
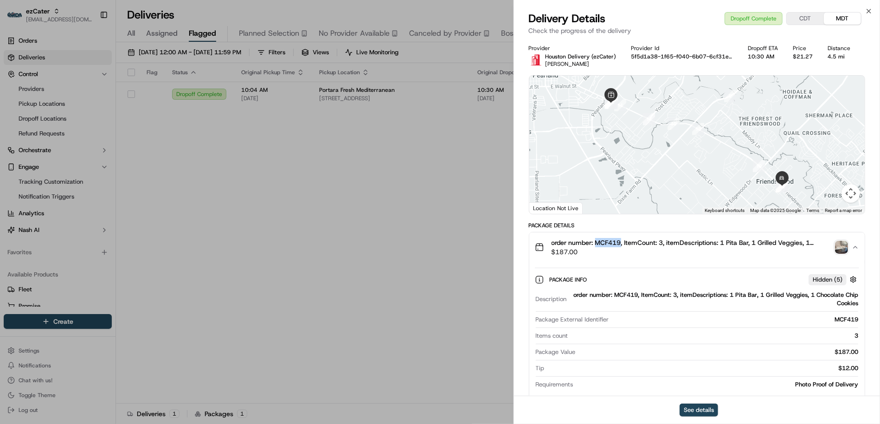
click at [607, 241] on span "order number: MCF419, ItemCount: 3, itemDescriptions: 1 Pita Bar, 1 Grilled Veg…" at bounding box center [692, 242] width 280 height 9
copy span "MCF419"
click at [869, 12] on icon "button" at bounding box center [869, 11] width 4 height 4
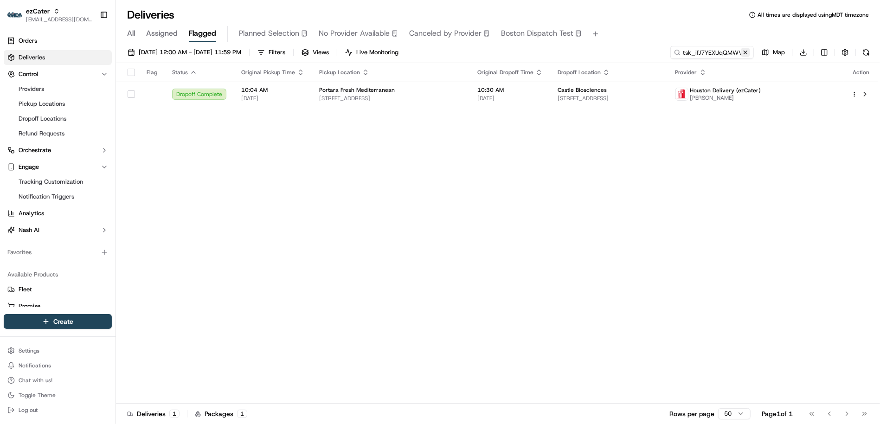
click at [747, 51] on button at bounding box center [745, 52] width 9 height 9
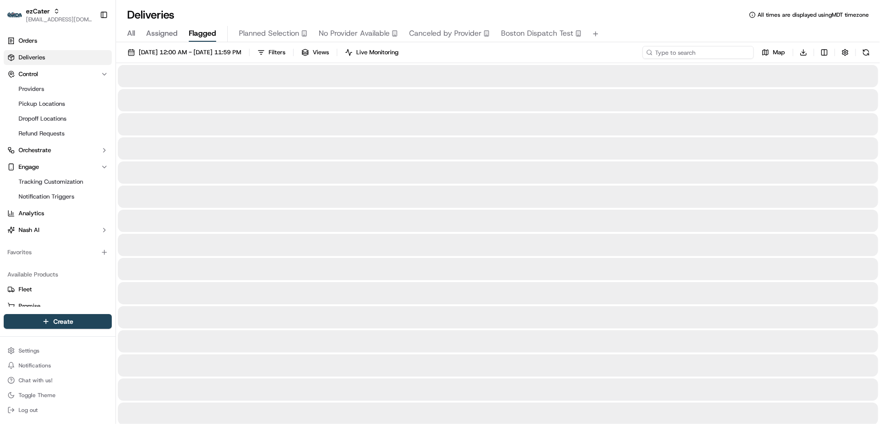
click at [728, 51] on input at bounding box center [698, 52] width 111 height 13
paste input "tsk_KrqAaqSPFmr9Q5o35HUtE3"
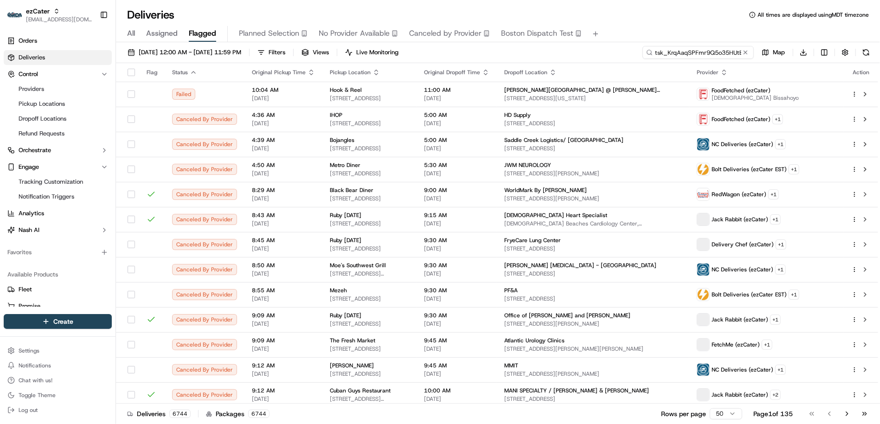
scroll to position [0, 6]
type input "tsk_KrqAaqSPFmr9Q5o35HUtE3"
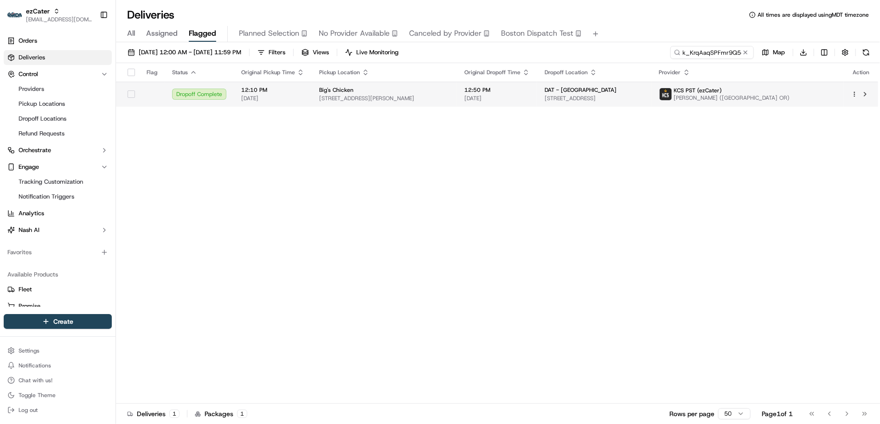
click at [356, 97] on span "4606 NE Glisan St, Portland, OR 97213, USA" at bounding box center [384, 98] width 130 height 7
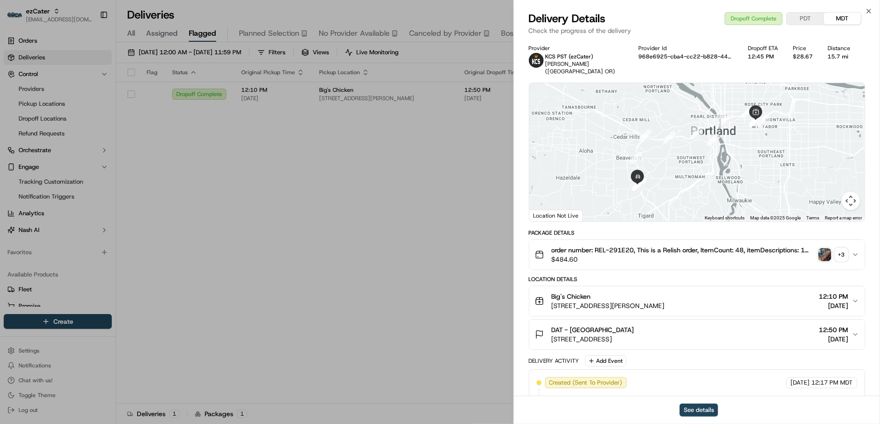
click at [625, 248] on span "order number: REL-291E20, This is a Relish order, ItemCount: 48, itemDescriptio…" at bounding box center [683, 249] width 263 height 9
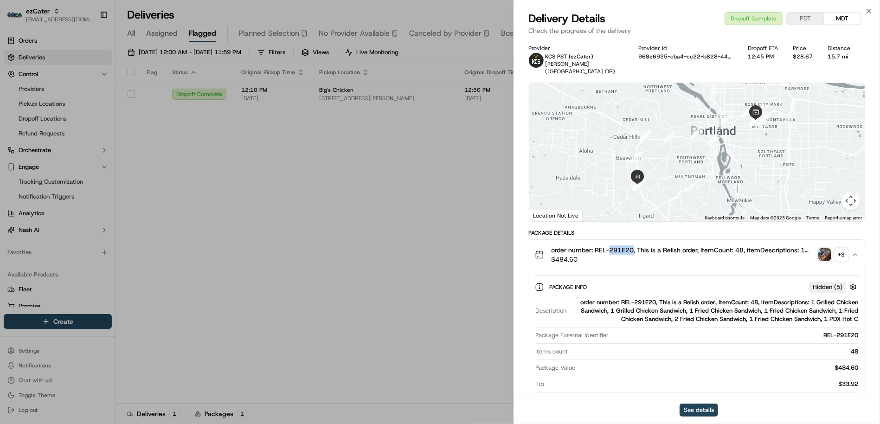
click at [625, 248] on span "order number: REL-291E20, This is a Relish order, ItemCount: 48, itemDescriptio…" at bounding box center [683, 249] width 263 height 9
copy span "291E20"
click at [870, 12] on icon "button" at bounding box center [869, 11] width 4 height 4
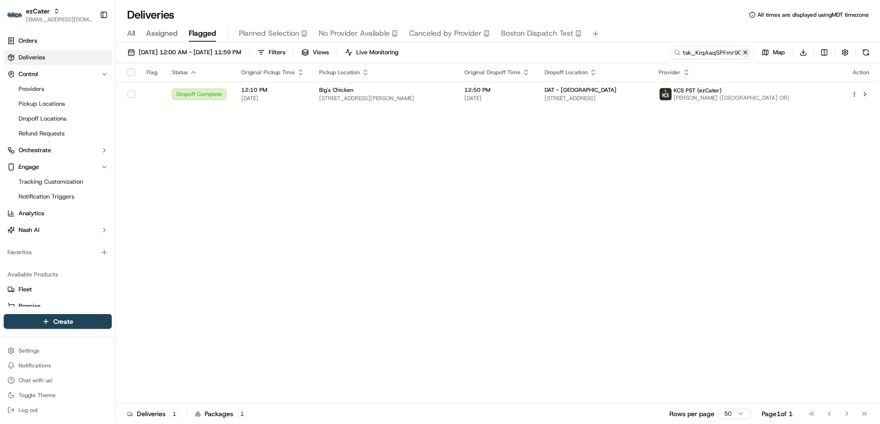
click at [741, 50] on button at bounding box center [745, 52] width 9 height 9
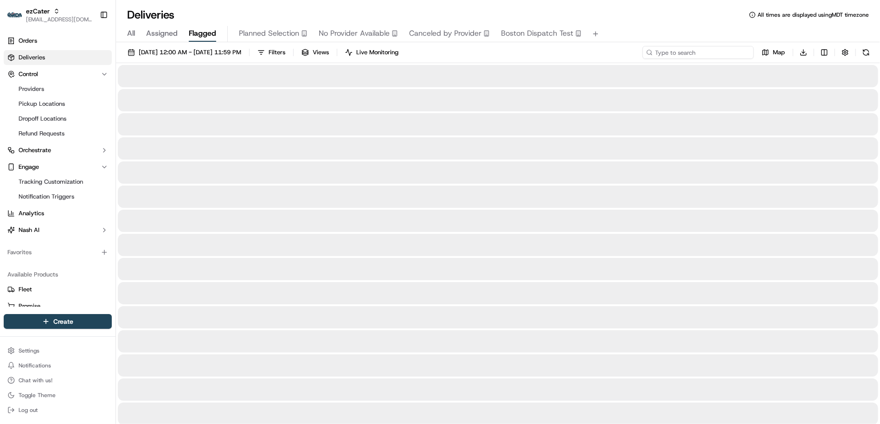
click at [727, 49] on input at bounding box center [698, 52] width 111 height 13
paste input "tsk_TjjyGsJ7emNY2jwFBx9rXR"
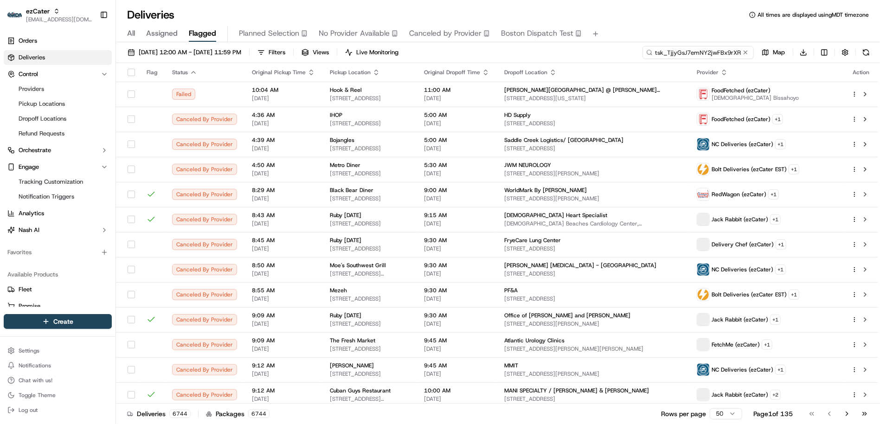
type input "tsk_TjjyGsJ7emNY2jwFBx9rXR"
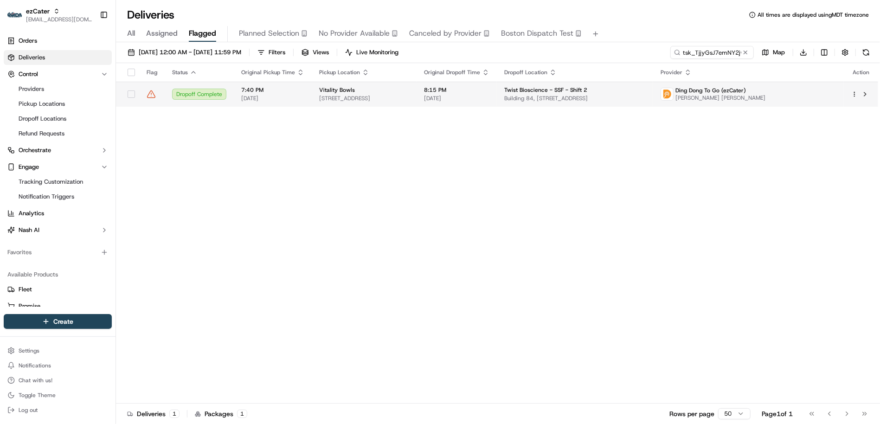
click at [294, 91] on span "7:40 PM" at bounding box center [272, 89] width 63 height 7
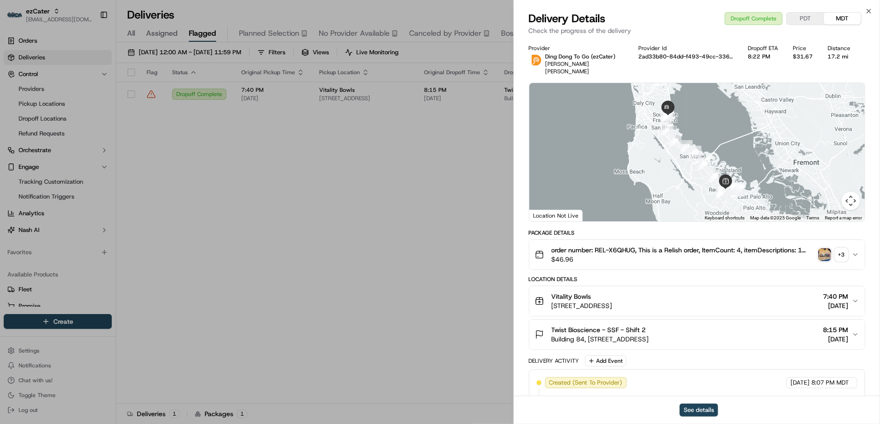
click at [625, 245] on span "order number: REL-X6QHUG, This is a Relish order, ItemCount: 4, itemDescription…" at bounding box center [683, 249] width 263 height 9
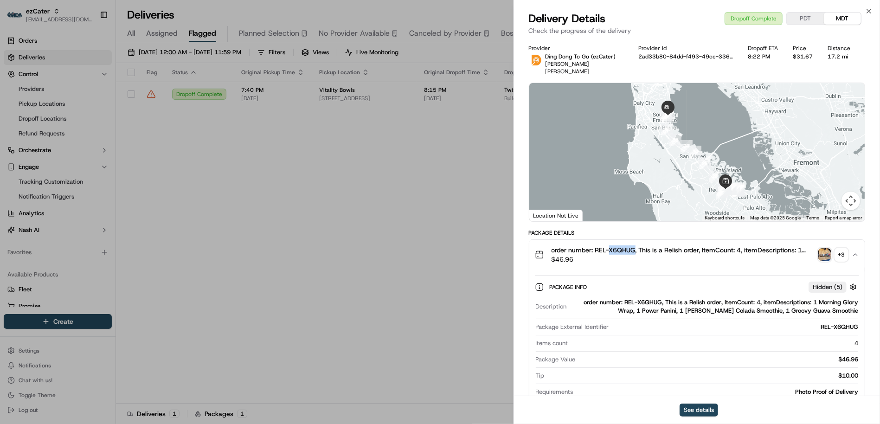
click at [625, 245] on span "order number: REL-X6QHUG, This is a Relish order, ItemCount: 4, itemDescription…" at bounding box center [683, 249] width 263 height 9
copy span "X6QHUG"
click at [872, 10] on icon "button" at bounding box center [868, 10] width 7 height 7
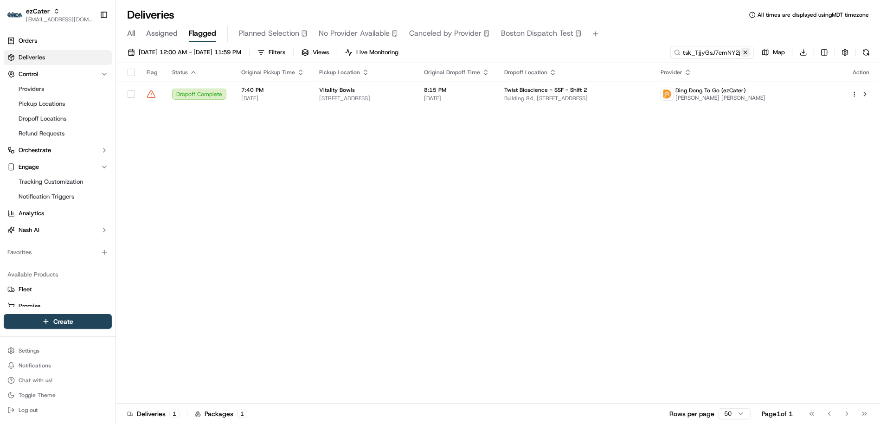
click at [748, 52] on button at bounding box center [745, 52] width 9 height 9
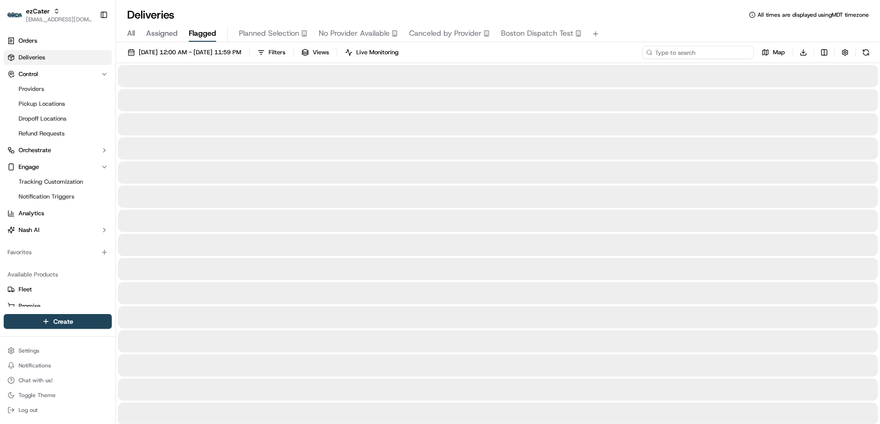
click at [726, 51] on input at bounding box center [698, 52] width 111 height 13
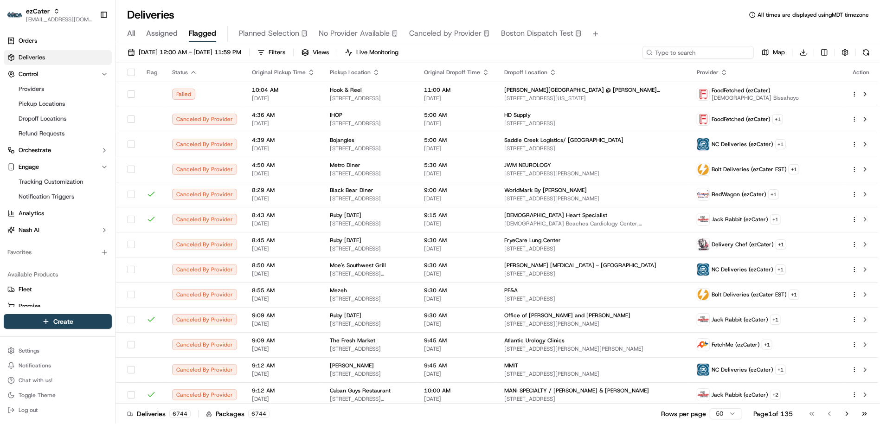
paste input "HCV883"
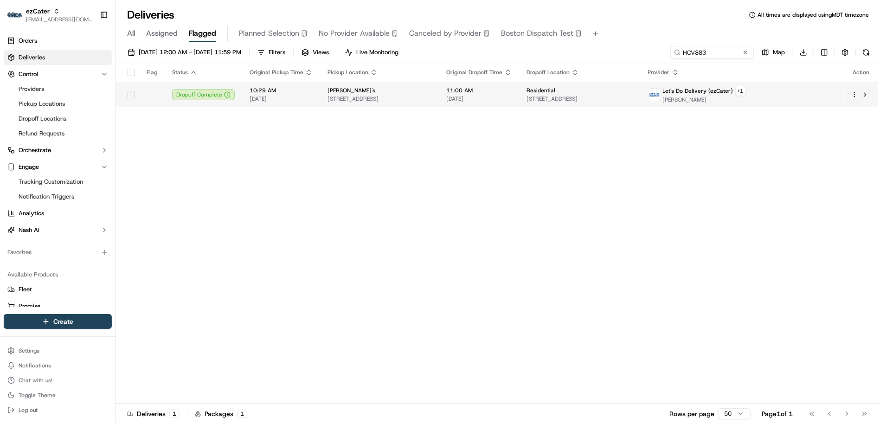
click at [402, 94] on div "Chuy's 2557 I 35 N Frontage Rd, New Braunfels, TX 78132, USA" at bounding box center [380, 95] width 104 height 16
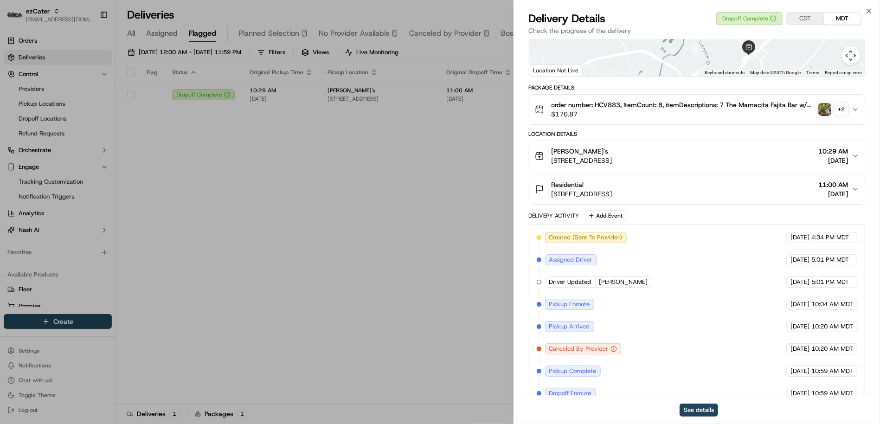
scroll to position [203, 0]
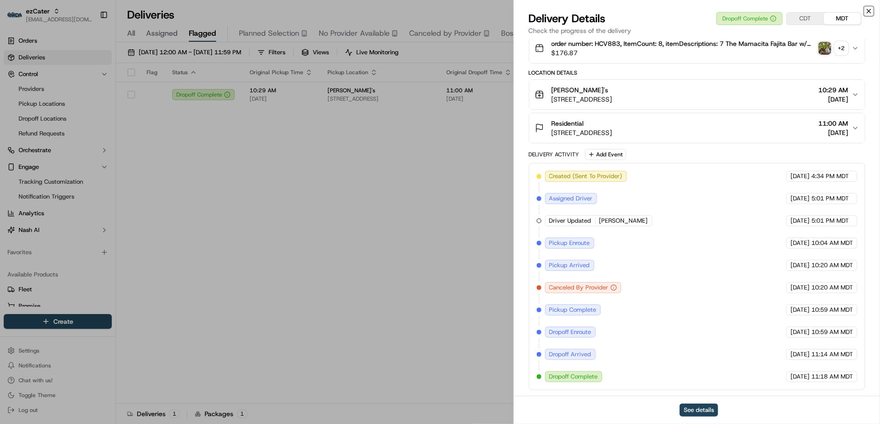
click at [866, 13] on icon "button" at bounding box center [868, 10] width 7 height 7
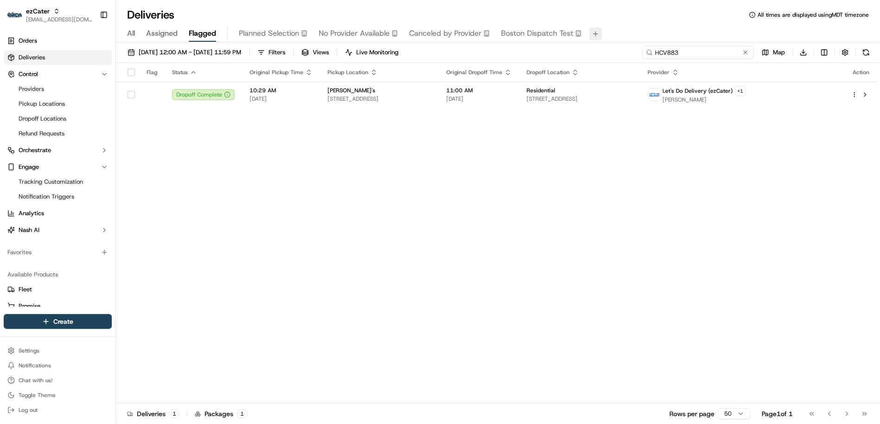
drag, startPoint x: 710, startPoint y: 52, endPoint x: 589, endPoint y: 36, distance: 122.2
click at [589, 36] on div "Deliveries All times are displayed using MDT timezone All Assigned Flagged Plan…" at bounding box center [498, 212] width 764 height 424
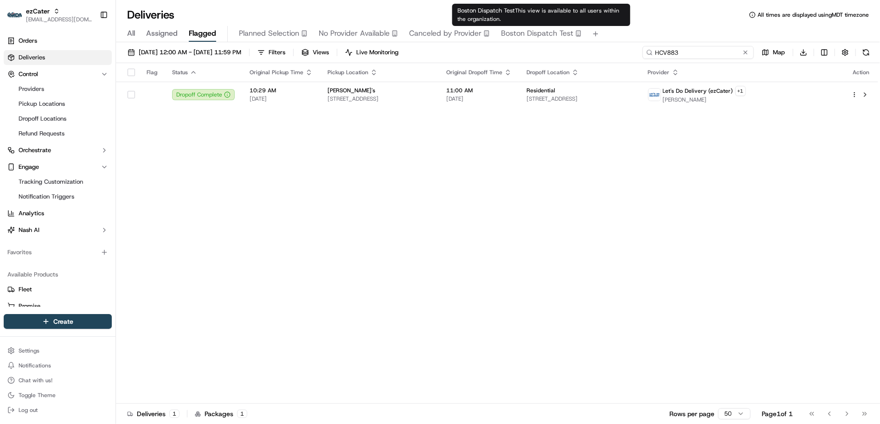
paste input "291E20"
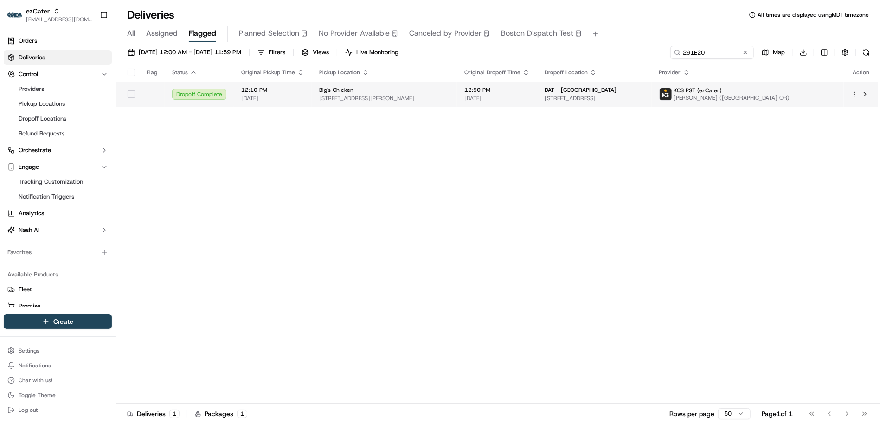
click at [341, 92] on span "Big's Chicken" at bounding box center [336, 89] width 34 height 7
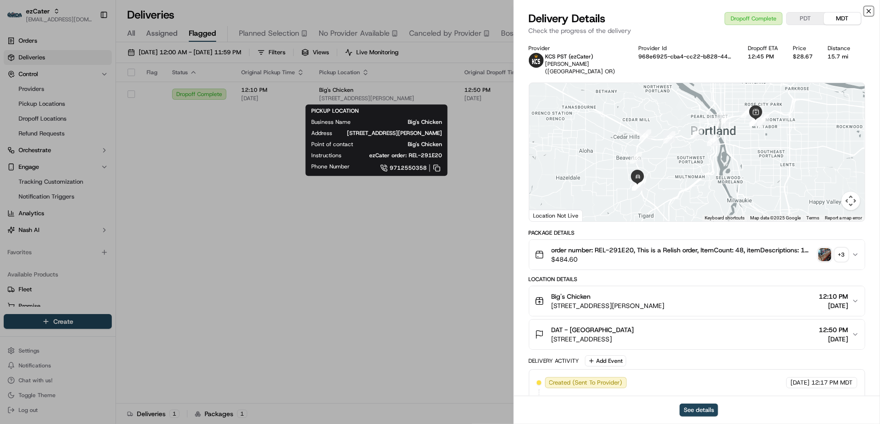
click at [870, 12] on icon "button" at bounding box center [869, 11] width 4 height 4
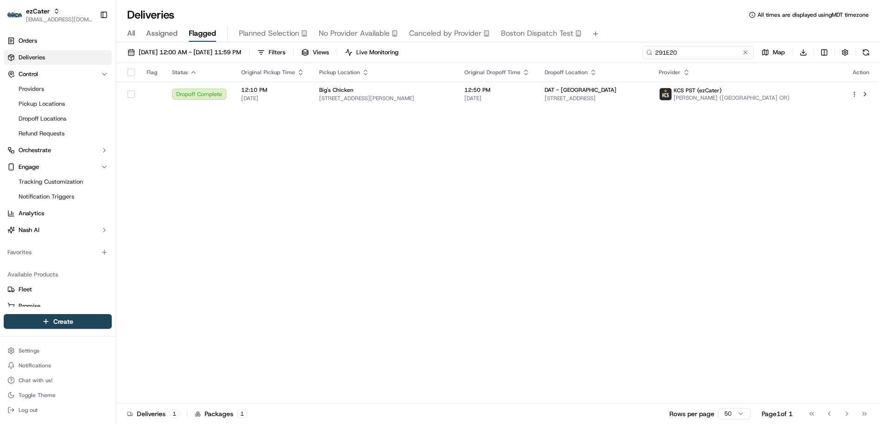
drag, startPoint x: 708, startPoint y: 52, endPoint x: 646, endPoint y: 38, distance: 64.2
click at [646, 38] on div "Deliveries All times are displayed using MDT timezone All Assigned Flagged Plan…" at bounding box center [498, 212] width 764 height 424
paste input "7KX8MU"
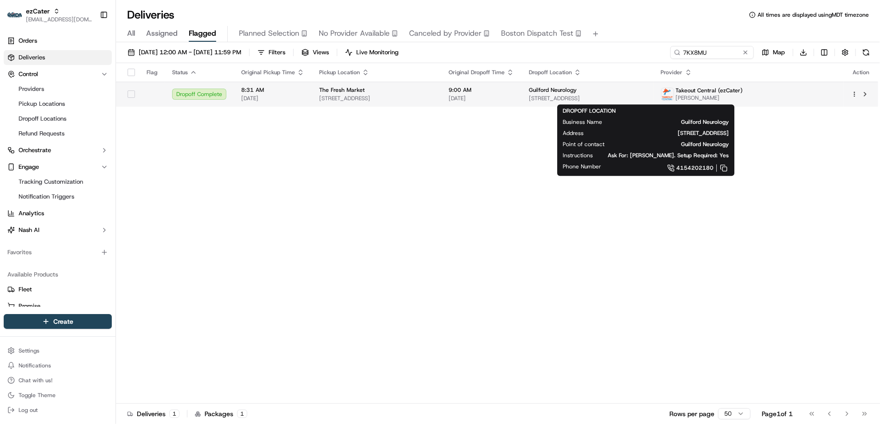
click at [582, 97] on span "912 Third St #101, Greensboro, NC 27405, USA" at bounding box center [587, 98] width 117 height 7
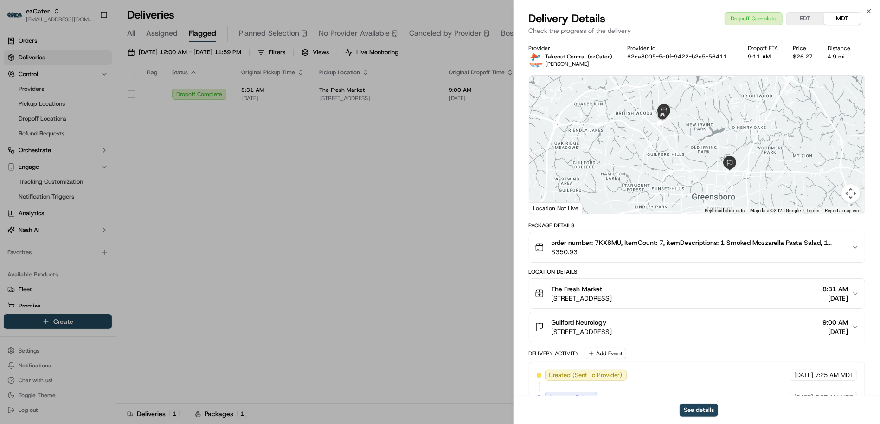
scroll to position [203, 0]
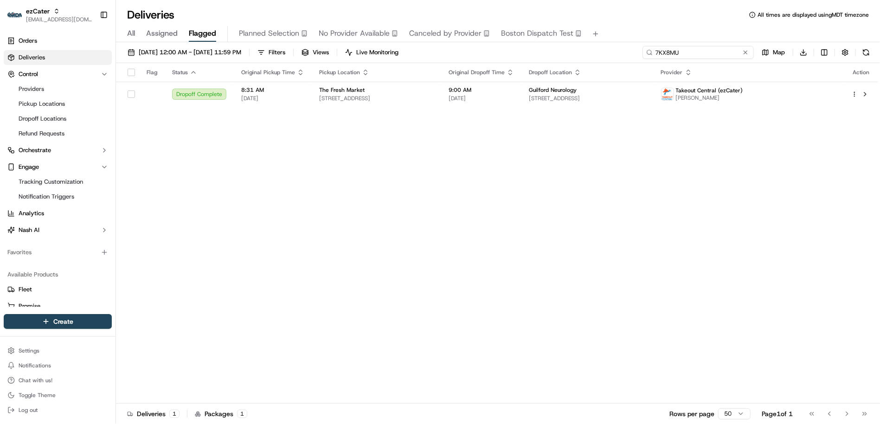
click at [702, 49] on input "7KX8MU" at bounding box center [698, 52] width 111 height 13
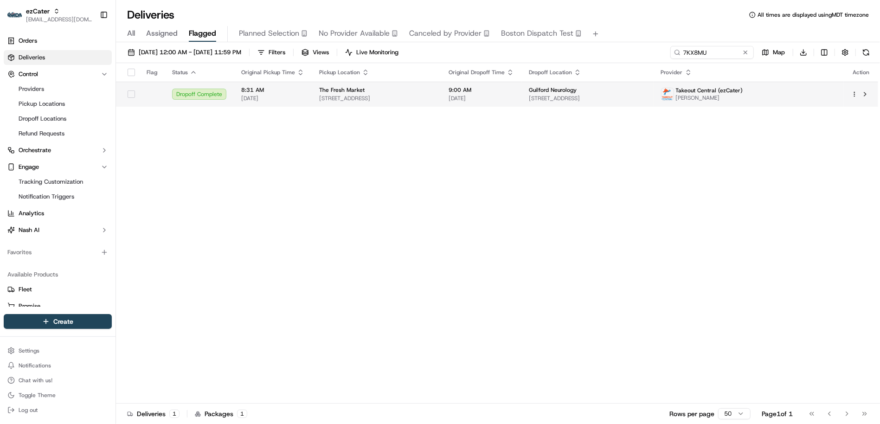
click at [646, 94] on div "Guilford Neurology 912 Third St #101, Greensboro, NC 27405, USA" at bounding box center [587, 94] width 117 height 16
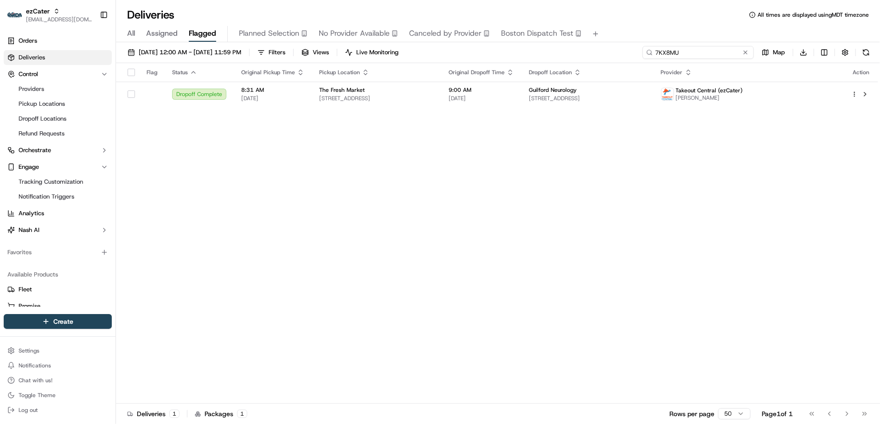
click at [716, 49] on input "7KX8MU" at bounding box center [698, 52] width 111 height 13
paste input "W6"
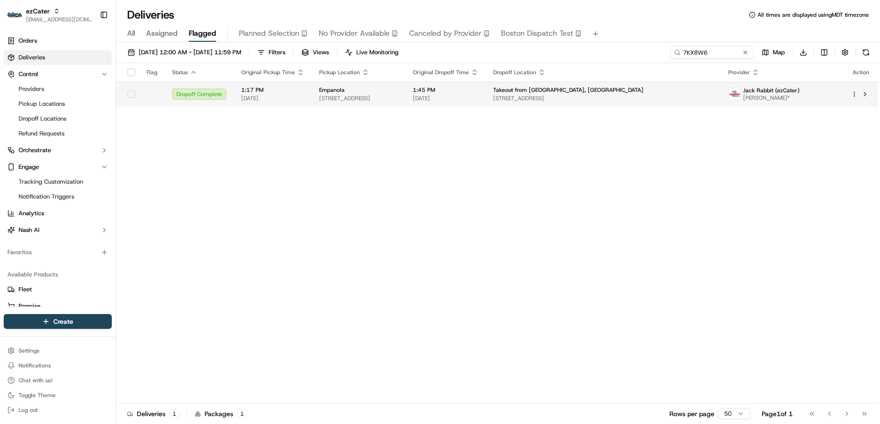
click at [627, 103] on td "Takeout from Biloxi, MS 105 Caillavet St, Biloxi, MS 39530, USA" at bounding box center [603, 94] width 235 height 25
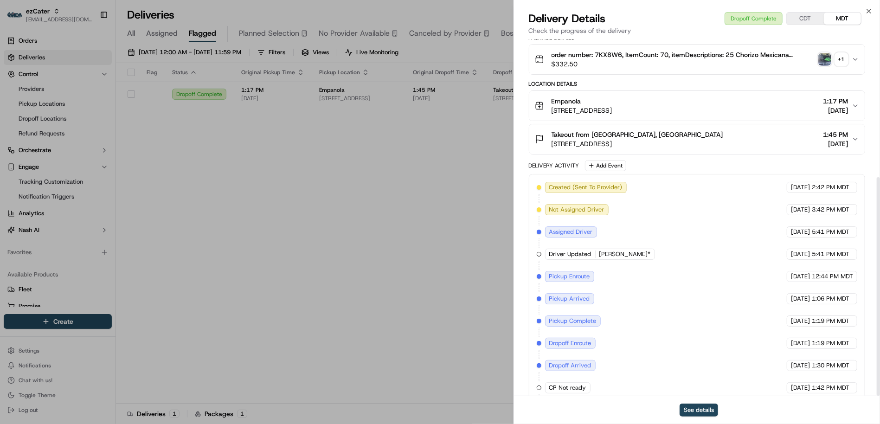
scroll to position [225, 0]
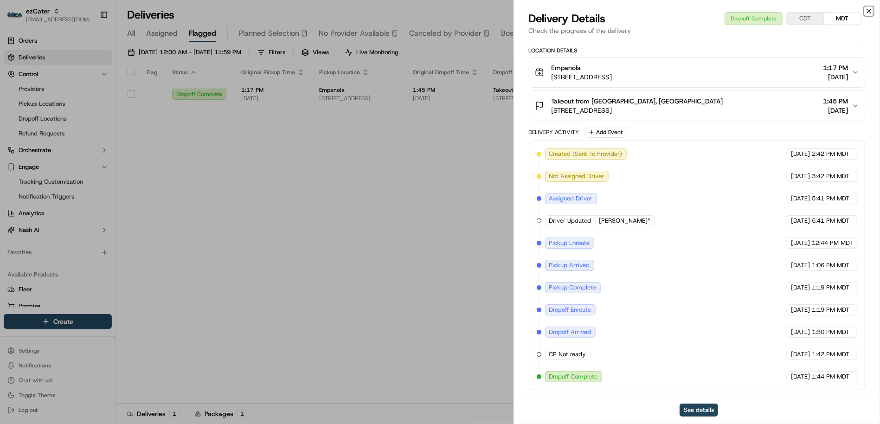
click at [870, 11] on icon "button" at bounding box center [868, 10] width 7 height 7
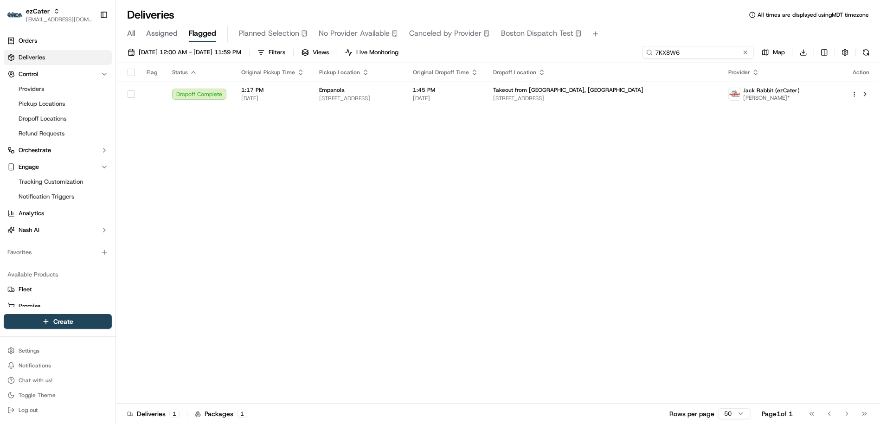
click at [695, 53] on input "7KX8W6" at bounding box center [698, 52] width 111 height 13
paste input "8ACR0W"
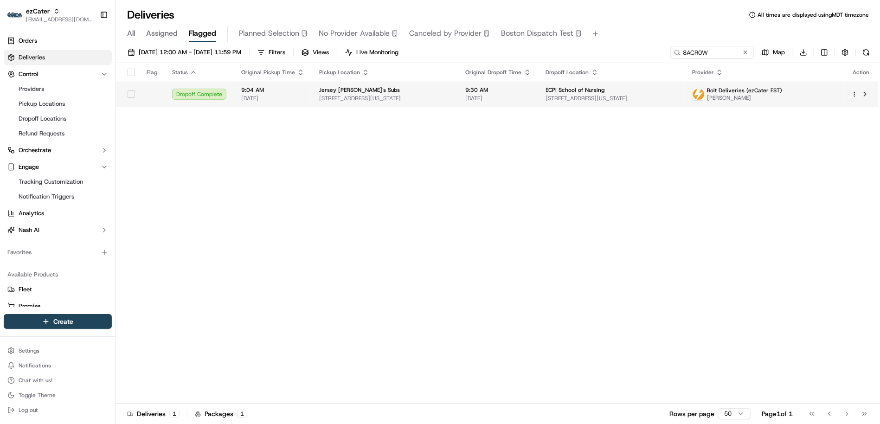
click at [364, 100] on span "401, 5832 Northampton Blvd, Virginia Beach, VA 23455, USA" at bounding box center [385, 98] width 132 height 7
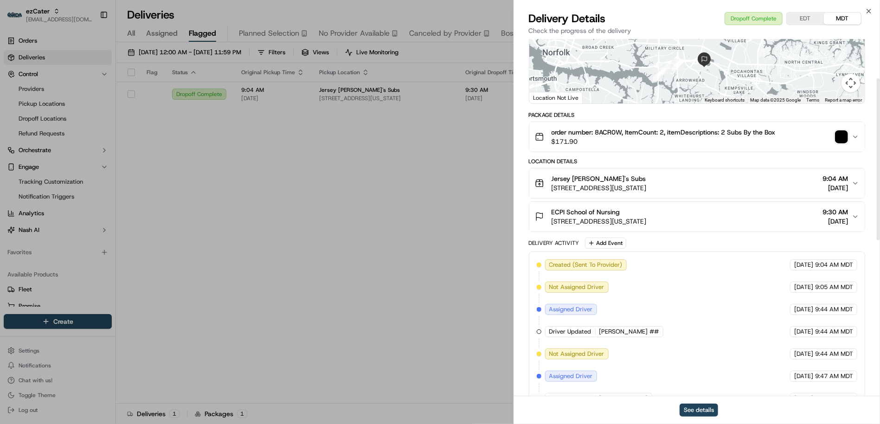
scroll to position [44, 0]
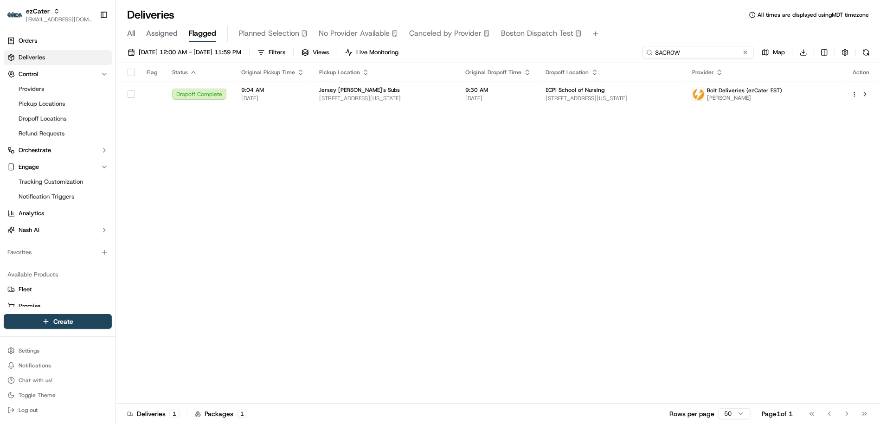
click at [689, 48] on input "8ACR0W" at bounding box center [698, 52] width 111 height 13
click at [667, 58] on input "8ACR0W" at bounding box center [698, 52] width 111 height 13
paste input "YM2Q6M"
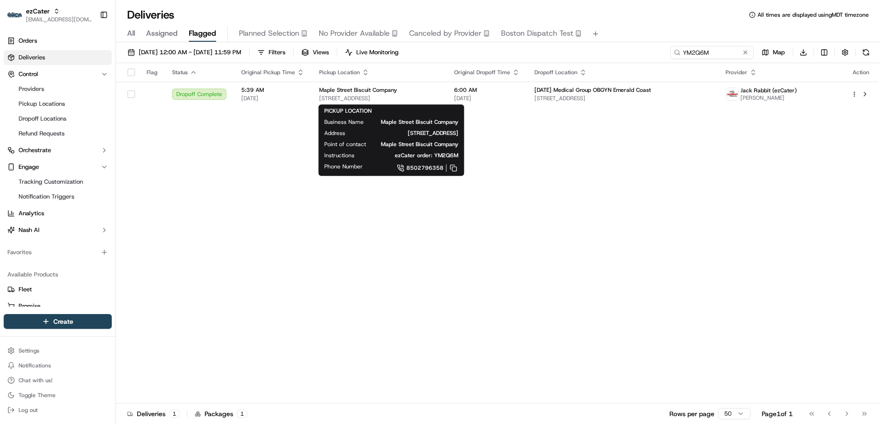
click at [341, 97] on span "9375 Emerald Coast Pkwy W, Miramar Beach, FL 32550, USA" at bounding box center [379, 98] width 120 height 7
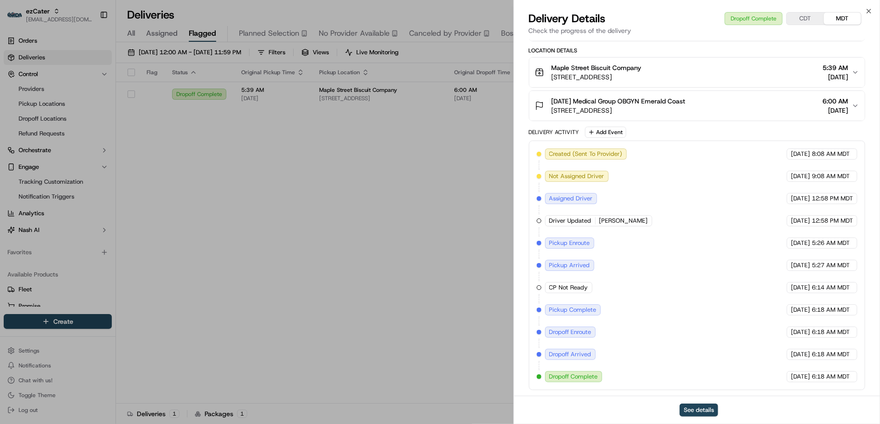
scroll to position [221, 0]
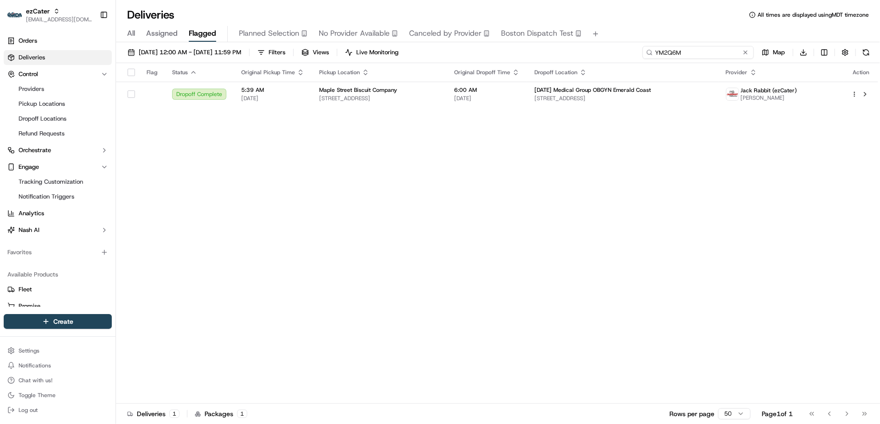
drag, startPoint x: 719, startPoint y: 52, endPoint x: 667, endPoint y: 46, distance: 51.8
click at [667, 46] on input "YM2Q6M" at bounding box center [698, 52] width 111 height 13
paste input "37RZFW"
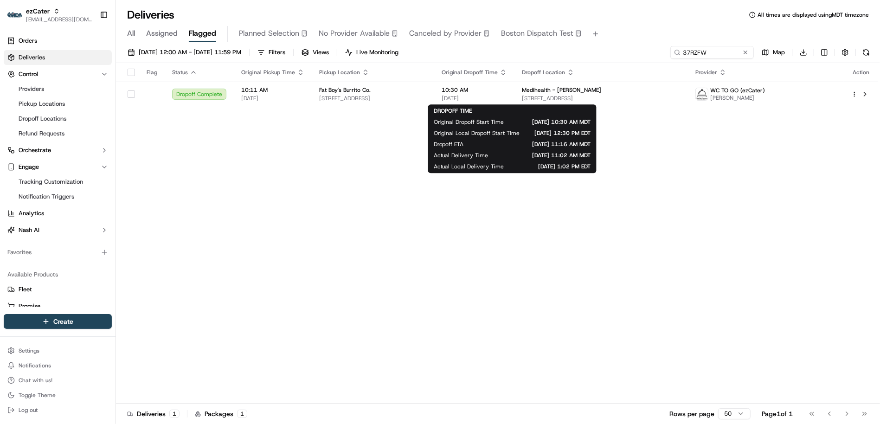
click at [507, 93] on span "10:30 AM" at bounding box center [474, 89] width 65 height 7
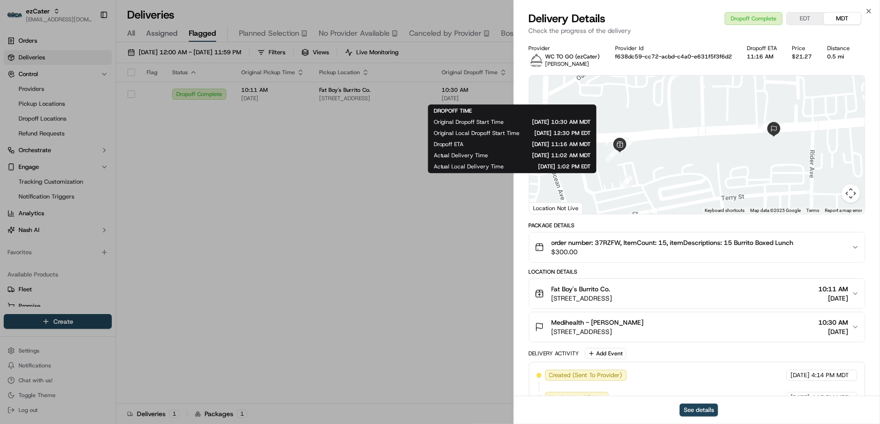
click at [805, 18] on button "EDT" at bounding box center [805, 19] width 37 height 12
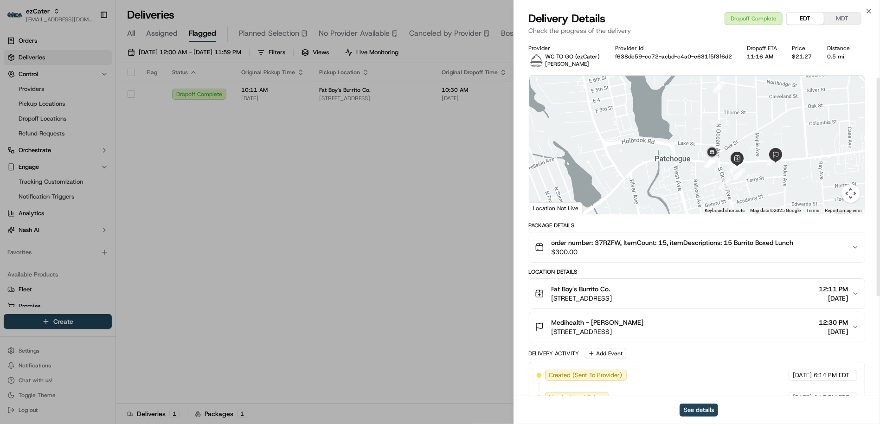
scroll to position [225, 0]
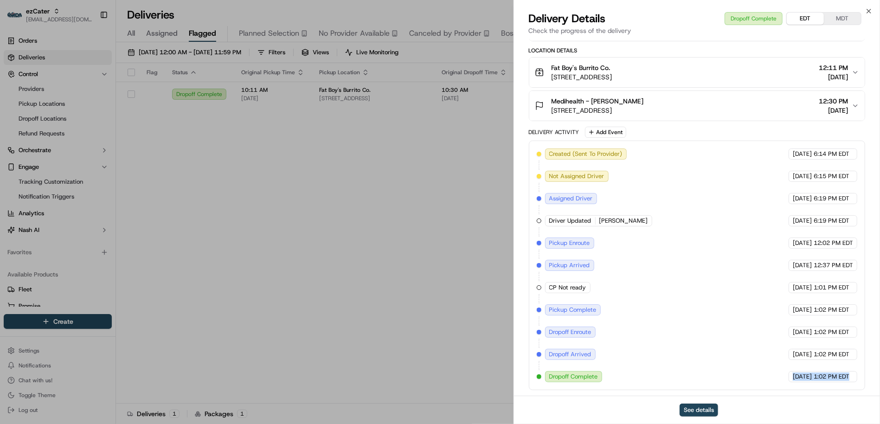
drag, startPoint x: 774, startPoint y: 377, endPoint x: 856, endPoint y: 382, distance: 82.3
click at [856, 382] on div "Created (Sent To Provider) WC TO GO (ezCater) 09/14/2025 6:14 PM EDT Not Assign…" at bounding box center [697, 266] width 336 height 250
copy div "09/15/2025 1:02 PM EDT"
click at [697, 410] on button "See details" at bounding box center [699, 410] width 39 height 13
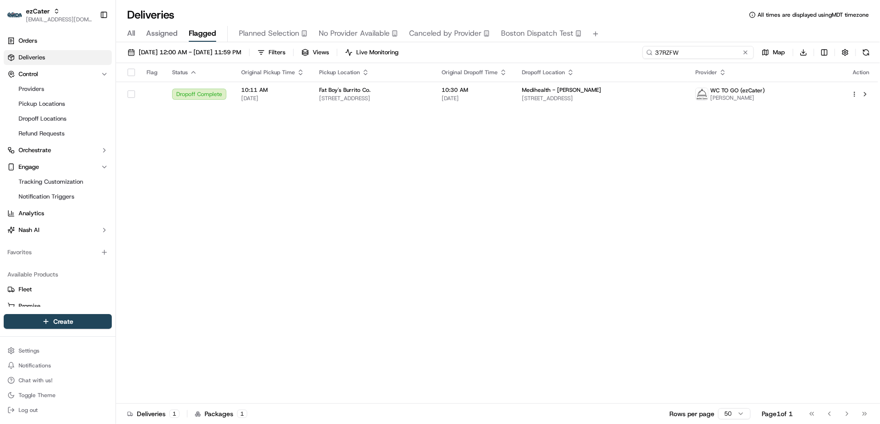
click at [705, 55] on input "37RZFW" at bounding box center [698, 52] width 111 height 13
paste input "19PY"
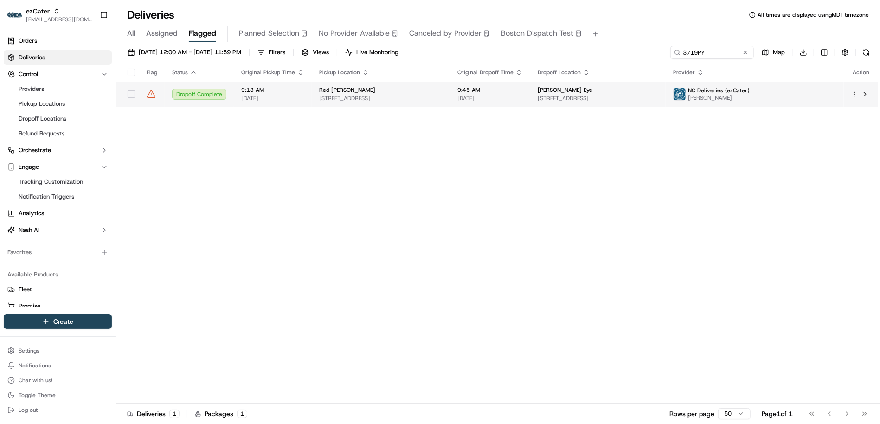
click at [427, 98] on span "4559 Perkiomen Ave, Reading, PA 19606, USA" at bounding box center [380, 98] width 123 height 7
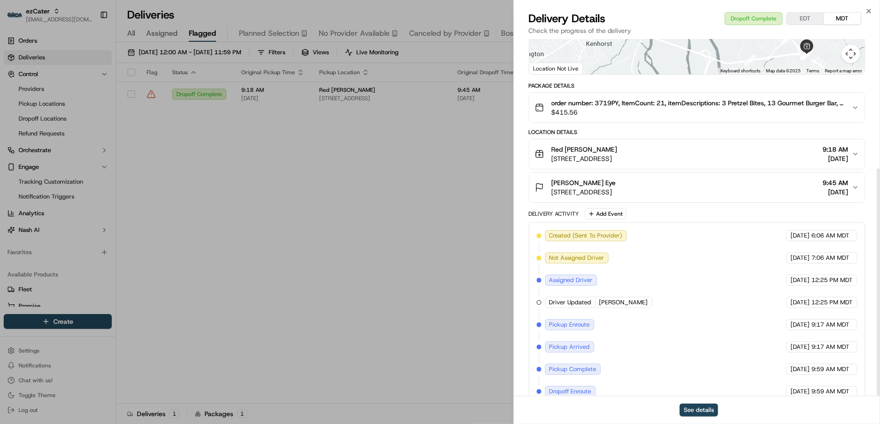
scroll to position [203, 0]
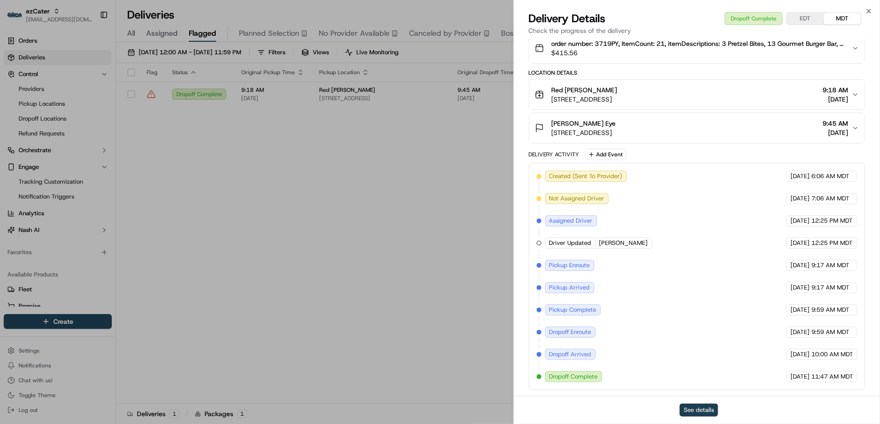
click at [699, 413] on button "See details" at bounding box center [699, 410] width 39 height 13
click at [869, 11] on icon "button" at bounding box center [869, 11] width 4 height 4
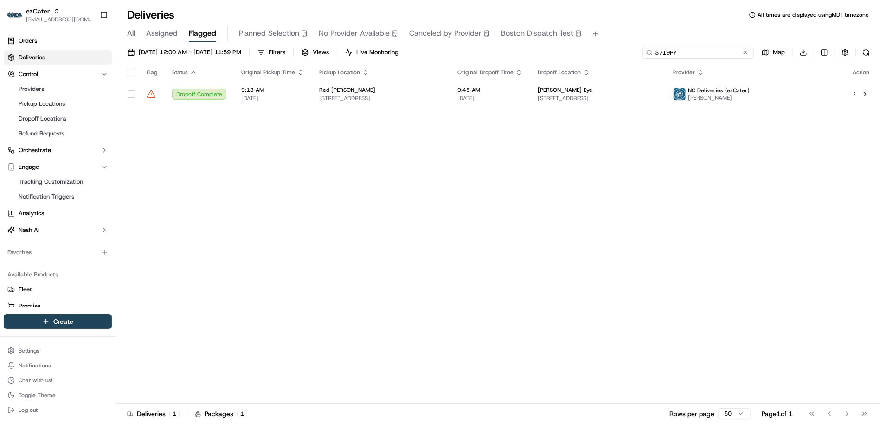
click at [701, 52] on input "3719PY" at bounding box center [698, 52] width 111 height 13
paste input "Z69T2A"
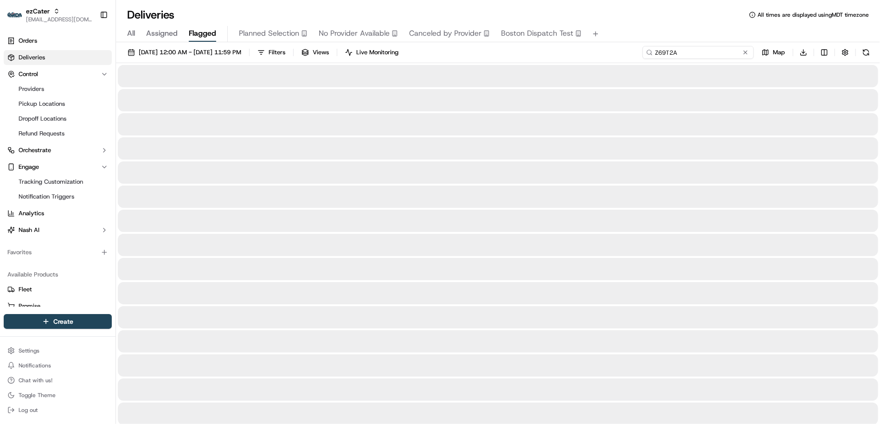
type input "Z69T2A"
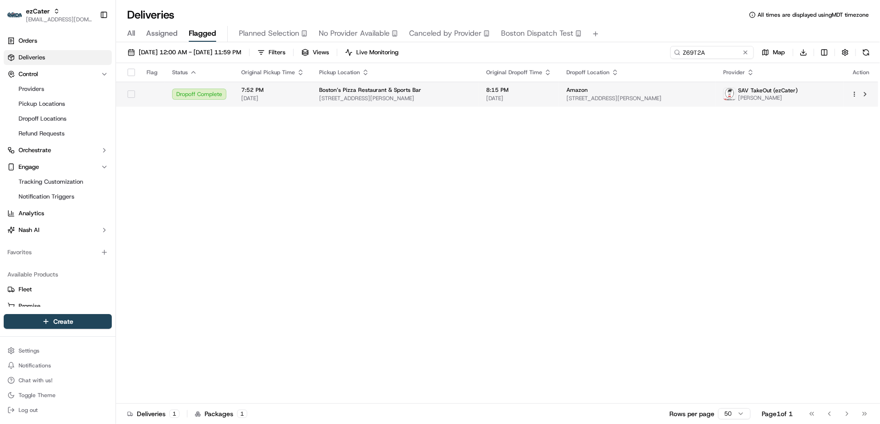
click at [617, 103] on td "Amazon 60 Triple B Trail, Pooler, GA 31322, USA" at bounding box center [637, 94] width 157 height 25
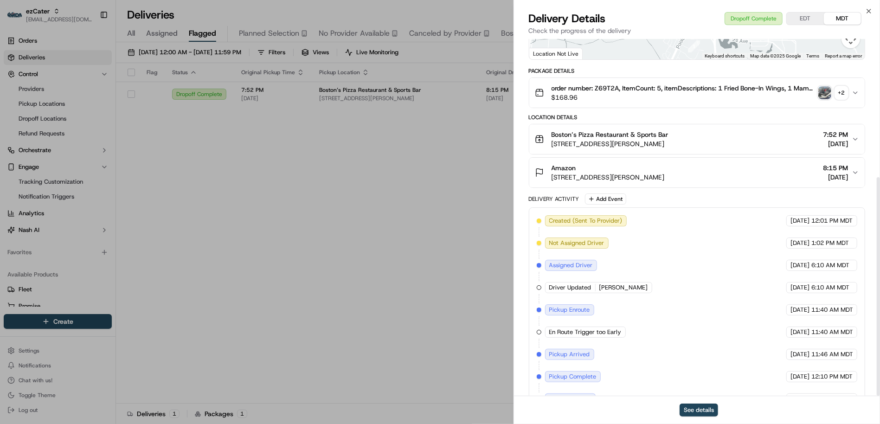
scroll to position [225, 0]
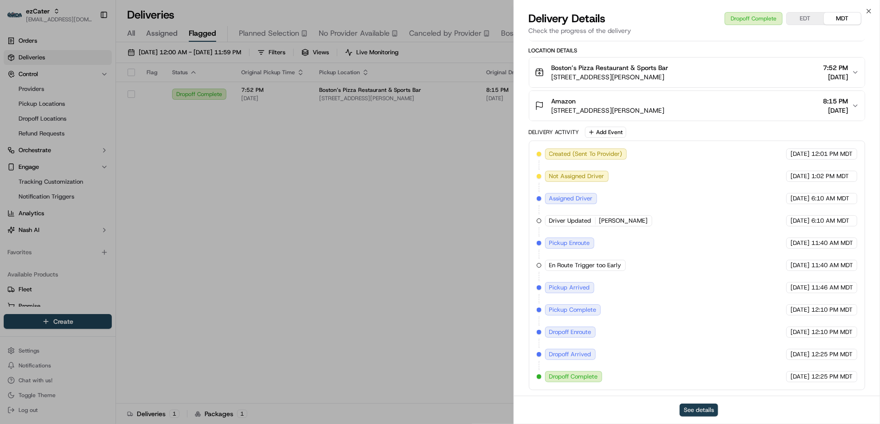
click at [690, 412] on button "See details" at bounding box center [699, 410] width 39 height 13
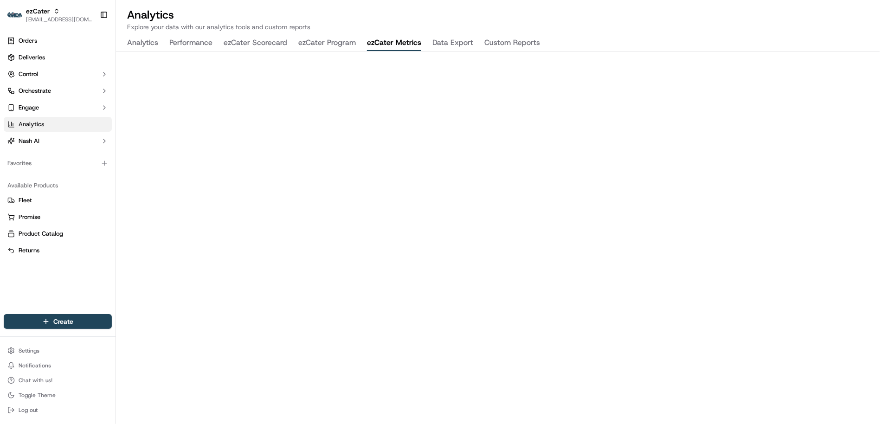
click at [384, 39] on button "ezCater Metrics" at bounding box center [394, 43] width 54 height 16
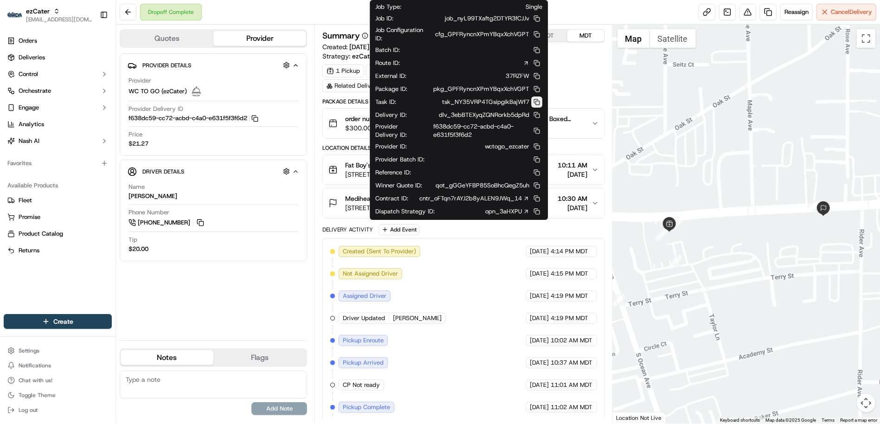
click at [535, 101] on button at bounding box center [536, 102] width 11 height 11
click at [534, 107] on button at bounding box center [536, 102] width 11 height 11
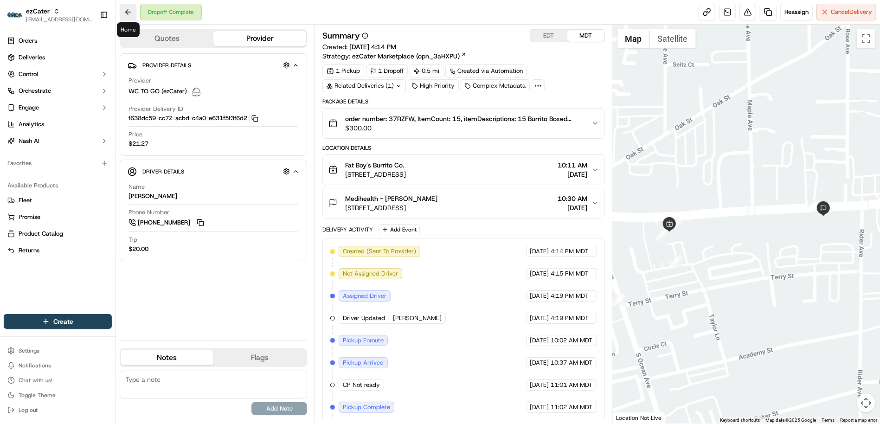
click at [127, 16] on button at bounding box center [128, 12] width 17 height 17
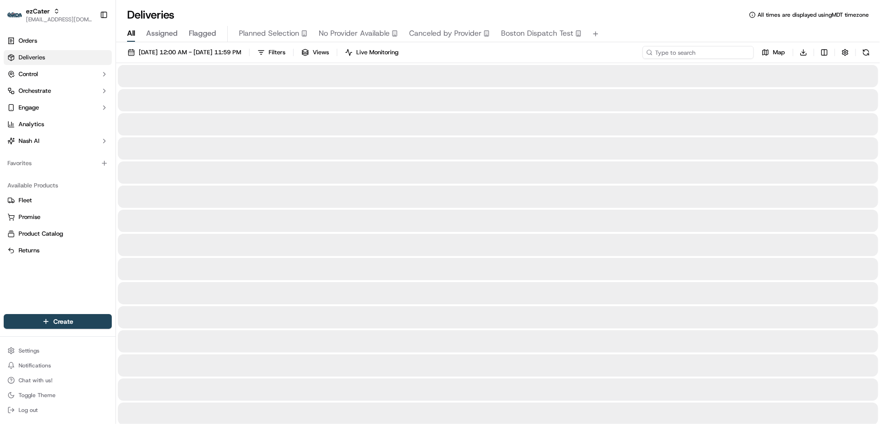
click at [693, 49] on input at bounding box center [698, 52] width 111 height 13
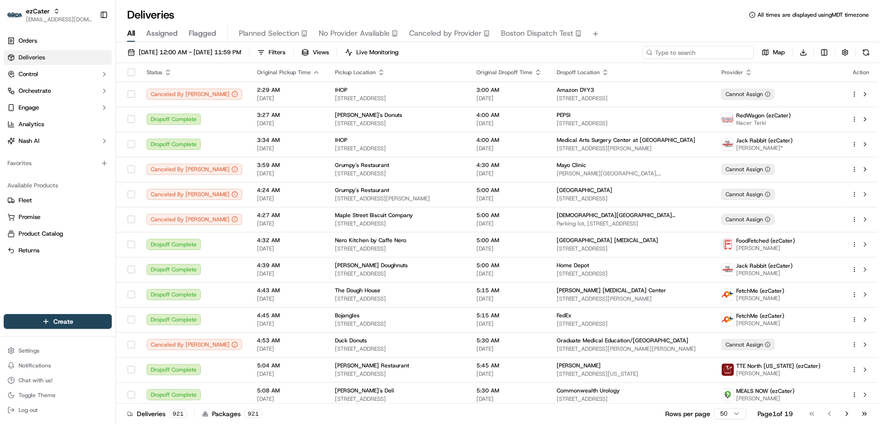
paste input "K9KVXK"
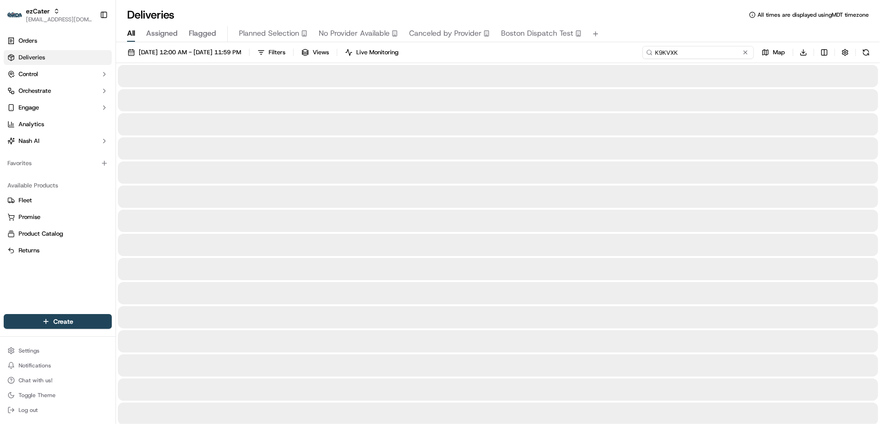
type input "K9KVXK"
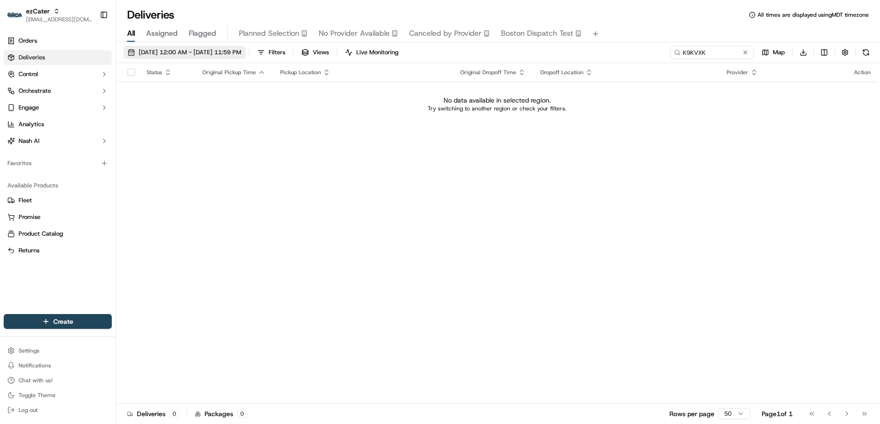
click at [193, 52] on span "09/22/2025 12:00 AM - 09/22/2025 11:59 PM" at bounding box center [190, 52] width 103 height 8
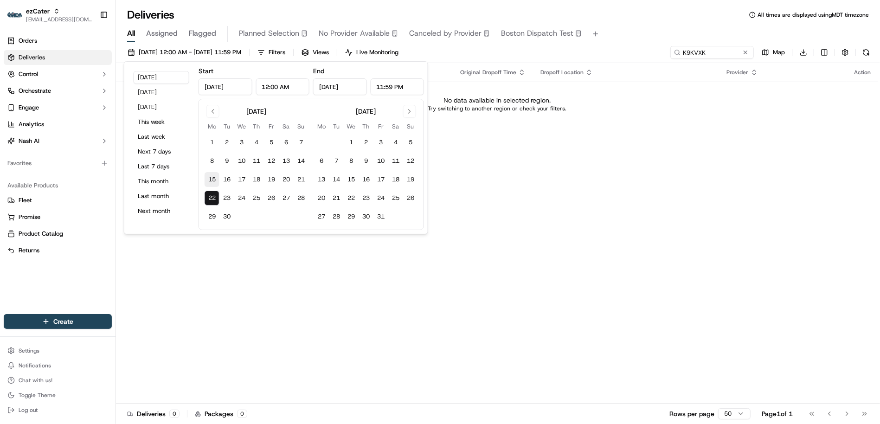
click at [212, 182] on button "15" at bounding box center [212, 179] width 15 height 15
type input "Sep 15, 2025"
click at [212, 200] on button "22" at bounding box center [212, 198] width 15 height 15
type input "Sep 22, 2025"
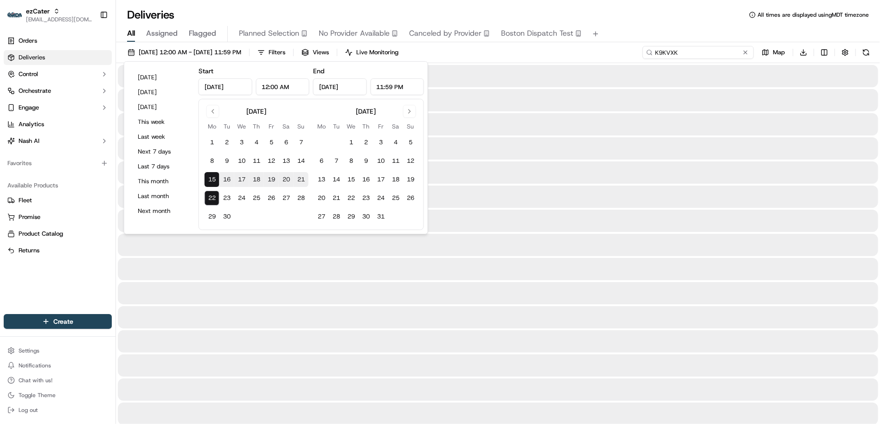
click at [705, 51] on input "K9KVXK" at bounding box center [698, 52] width 111 height 13
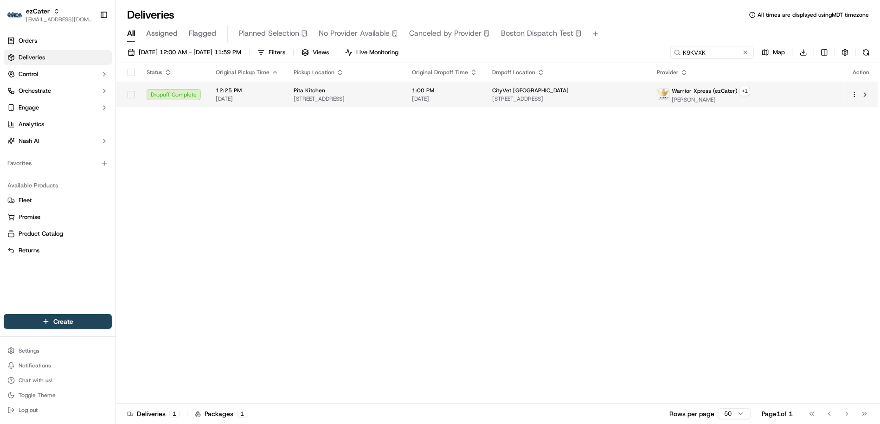
click at [631, 106] on td "CityVet Lone Mountain 29751 N El Mirage Rd #115, Peoria, AZ 85383, USA" at bounding box center [567, 95] width 164 height 26
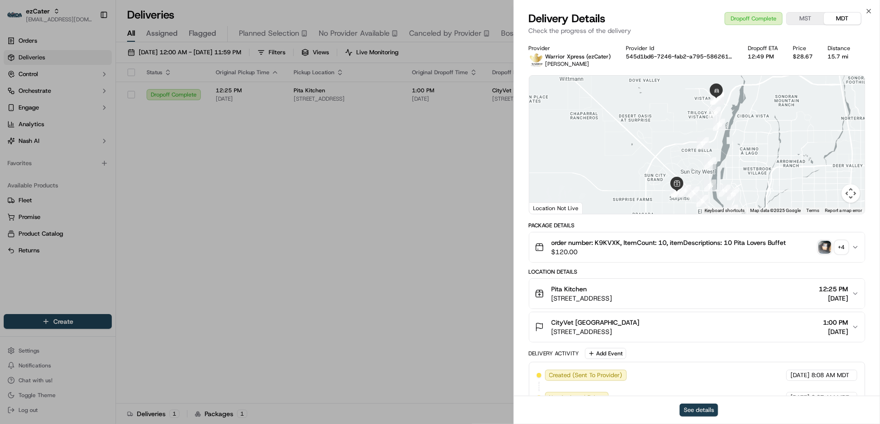
click at [695, 414] on button "See details" at bounding box center [699, 410] width 39 height 13
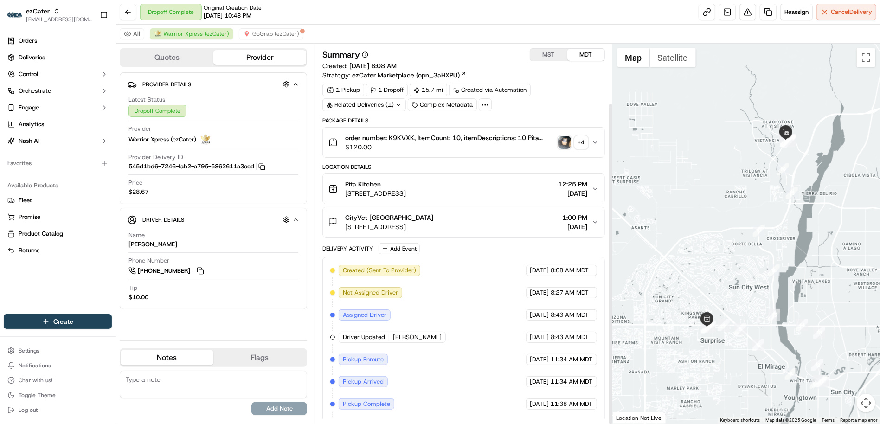
scroll to position [70, 0]
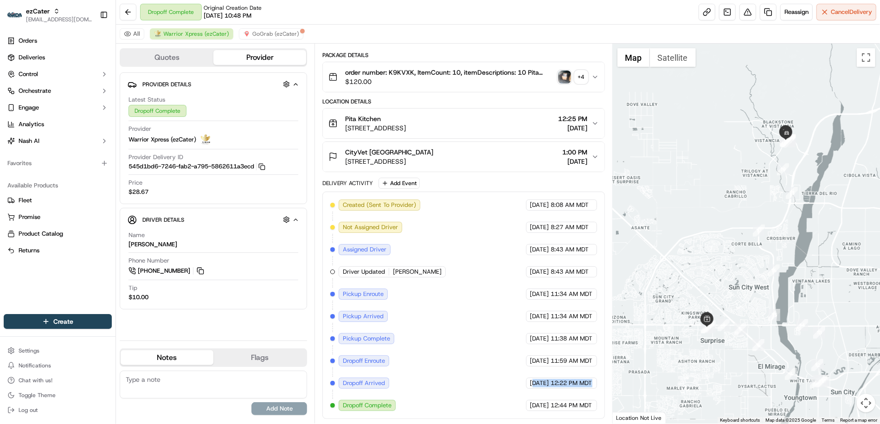
drag, startPoint x: 515, startPoint y: 386, endPoint x: 603, endPoint y: 388, distance: 87.7
click at [603, 388] on div "Created (Sent To Provider) Warrior Xpress (ezCater) 09/17/2025 8:08 AM MDT Not …" at bounding box center [463, 305] width 282 height 227
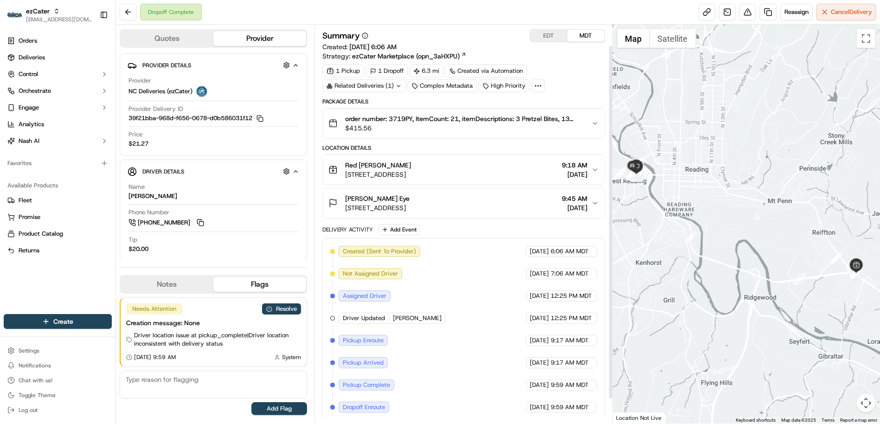
scroll to position [51, 0]
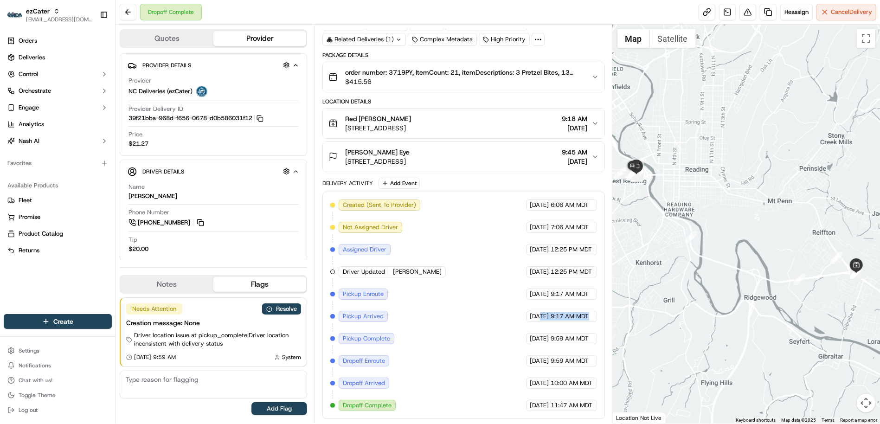
drag, startPoint x: 523, startPoint y: 316, endPoint x: 604, endPoint y: 313, distance: 80.8
click at [604, 313] on div "Created (Sent To Provider) NC Deliveries (ezCater) 09/15/2025 6:06 AM MDT Not A…" at bounding box center [463, 305] width 282 height 227
click at [580, 344] on div "Created (Sent To Provider) NC Deliveries (ezCater) 09/15/2025 6:06 AM MDT Not A…" at bounding box center [463, 306] width 266 height 212
drag, startPoint x: 585, startPoint y: 342, endPoint x: 526, endPoint y: 332, distance: 60.2
click at [526, 333] on div "09/16/2025 9:59 AM MDT" at bounding box center [561, 338] width 71 height 11
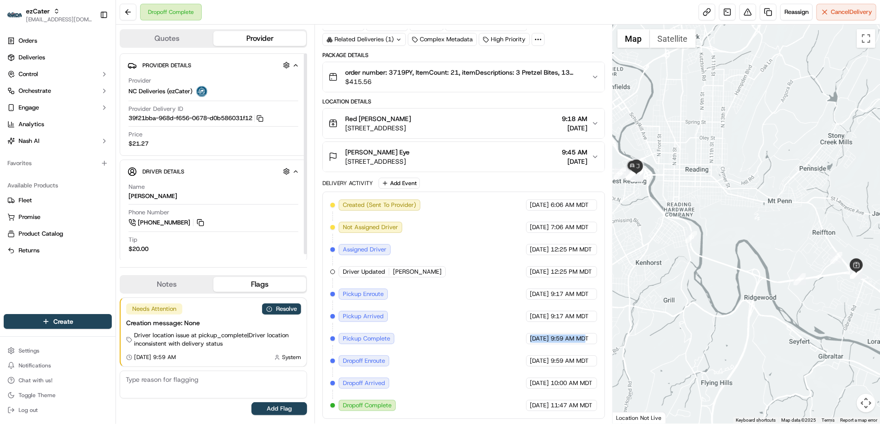
scroll to position [0, 0]
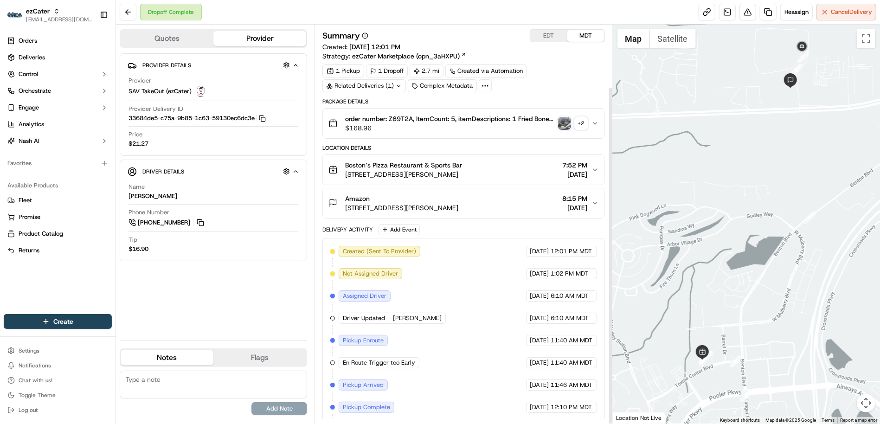
scroll to position [73, 0]
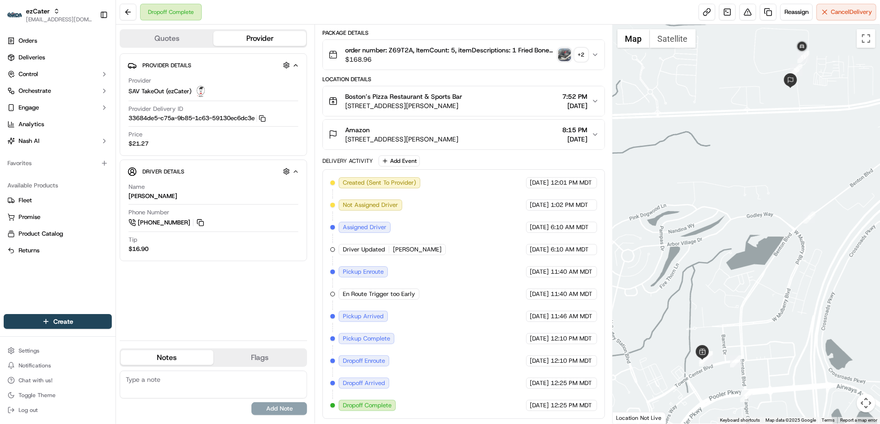
drag, startPoint x: 531, startPoint y: 406, endPoint x: 591, endPoint y: 406, distance: 60.3
click at [591, 406] on div "[DATE] 12:25 PM MDT" at bounding box center [561, 405] width 71 height 11
drag, startPoint x: 549, startPoint y: 408, endPoint x: 579, endPoint y: 408, distance: 29.2
click at [579, 408] on span "12:25 PM MDT" at bounding box center [571, 405] width 41 height 8
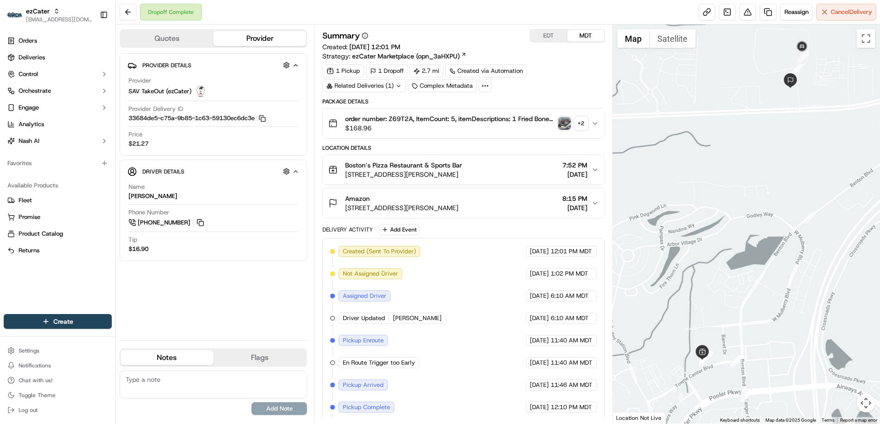
click at [399, 117] on span "order number: Z69T2A, ItemCount: 5, itemDescriptions: 1 Fried Bone-In Wings, 1 …" at bounding box center [449, 118] width 209 height 9
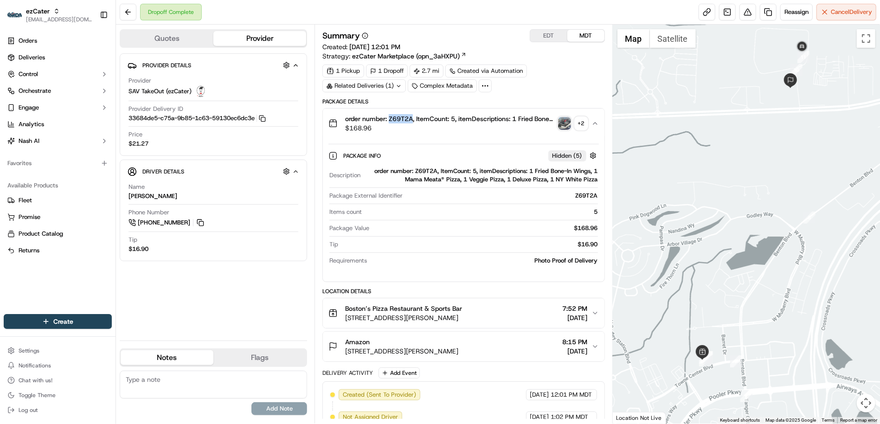
copy span "Z69T2A"
